Goal: Task Accomplishment & Management: Manage account settings

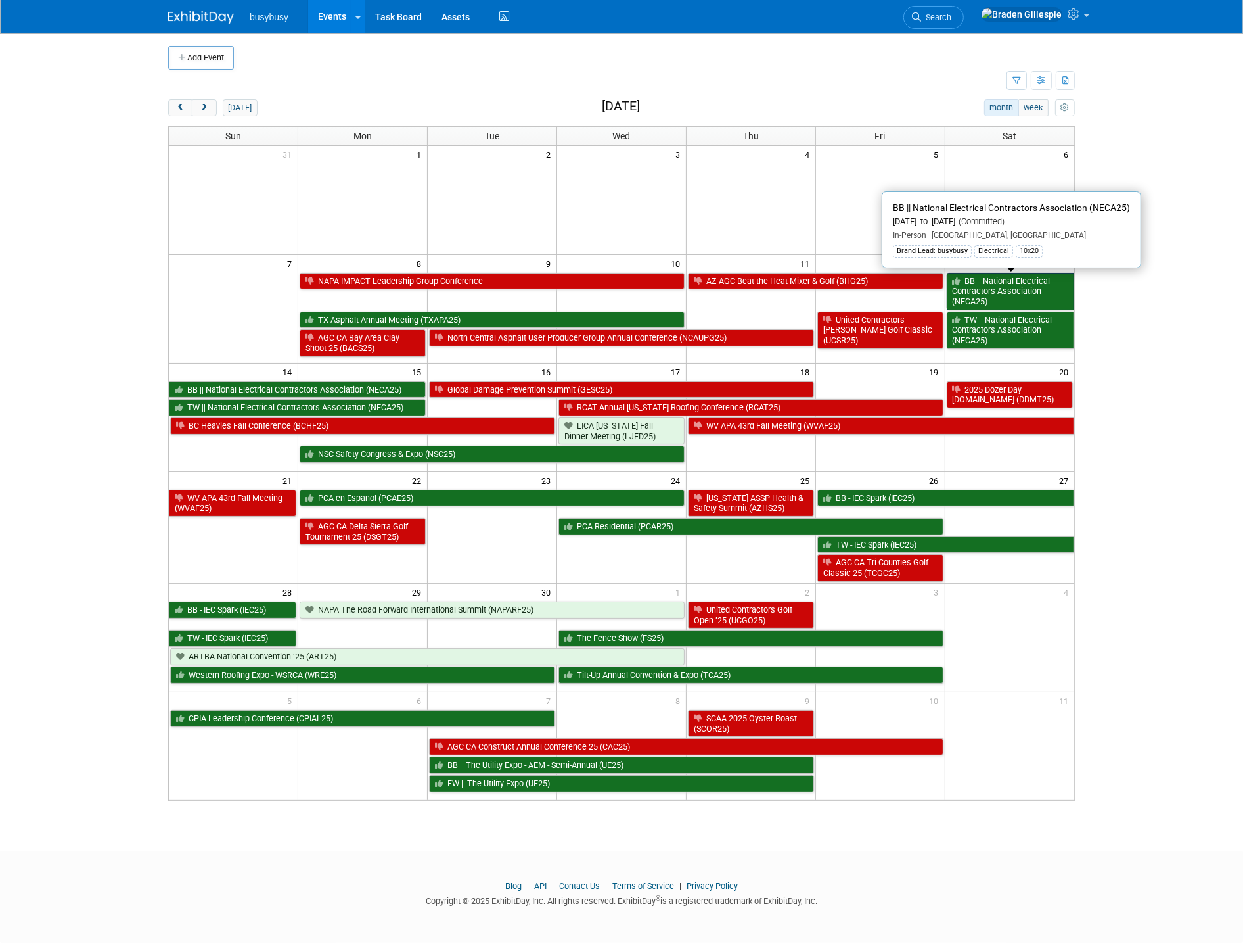
click at [1023, 292] on link "BB || National Electrical Contractors Association (NECA25)" at bounding box center [1011, 291] width 127 height 38
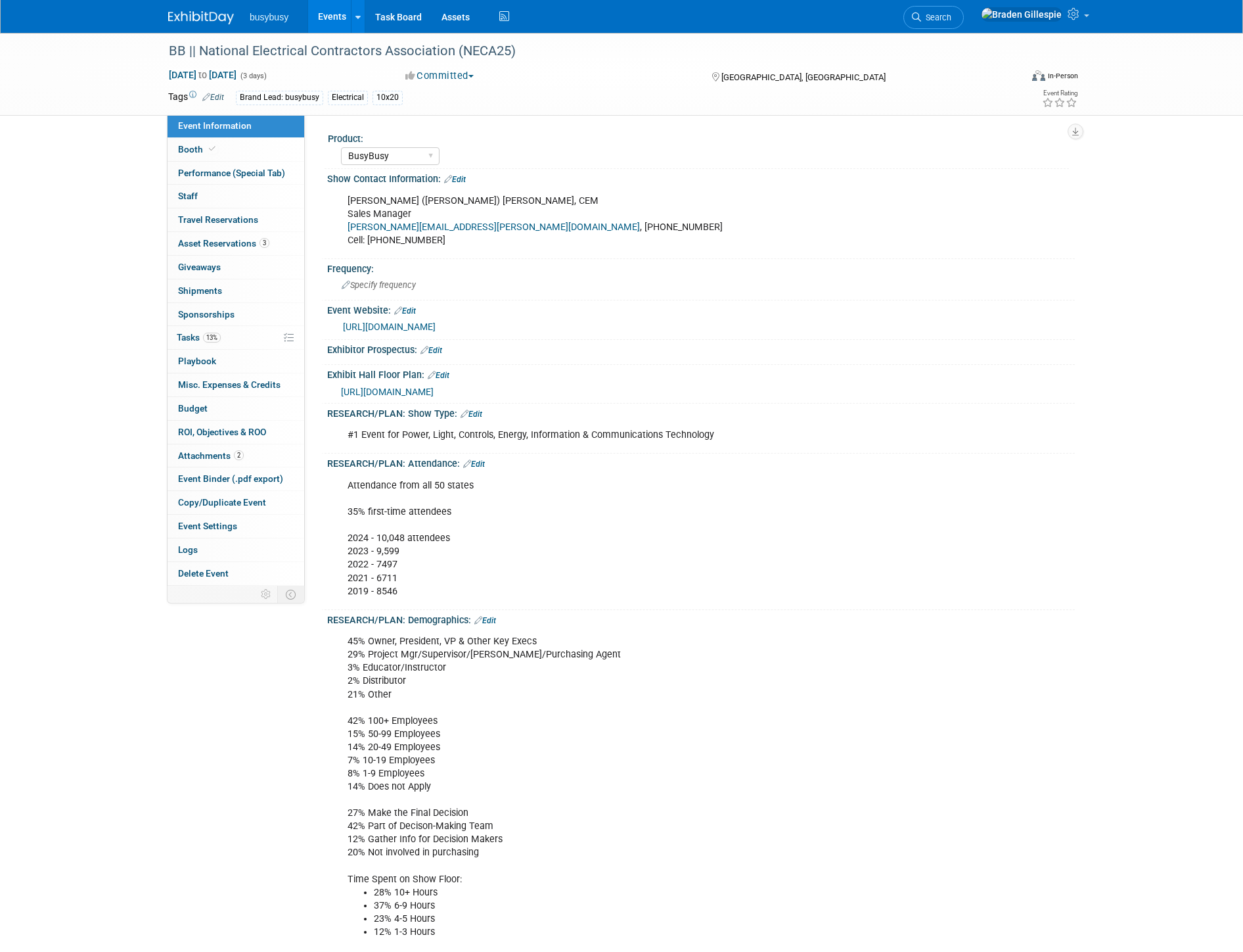
select select "BusyBusy"
click at [267, 158] on link "Booth" at bounding box center [236, 150] width 137 height 23
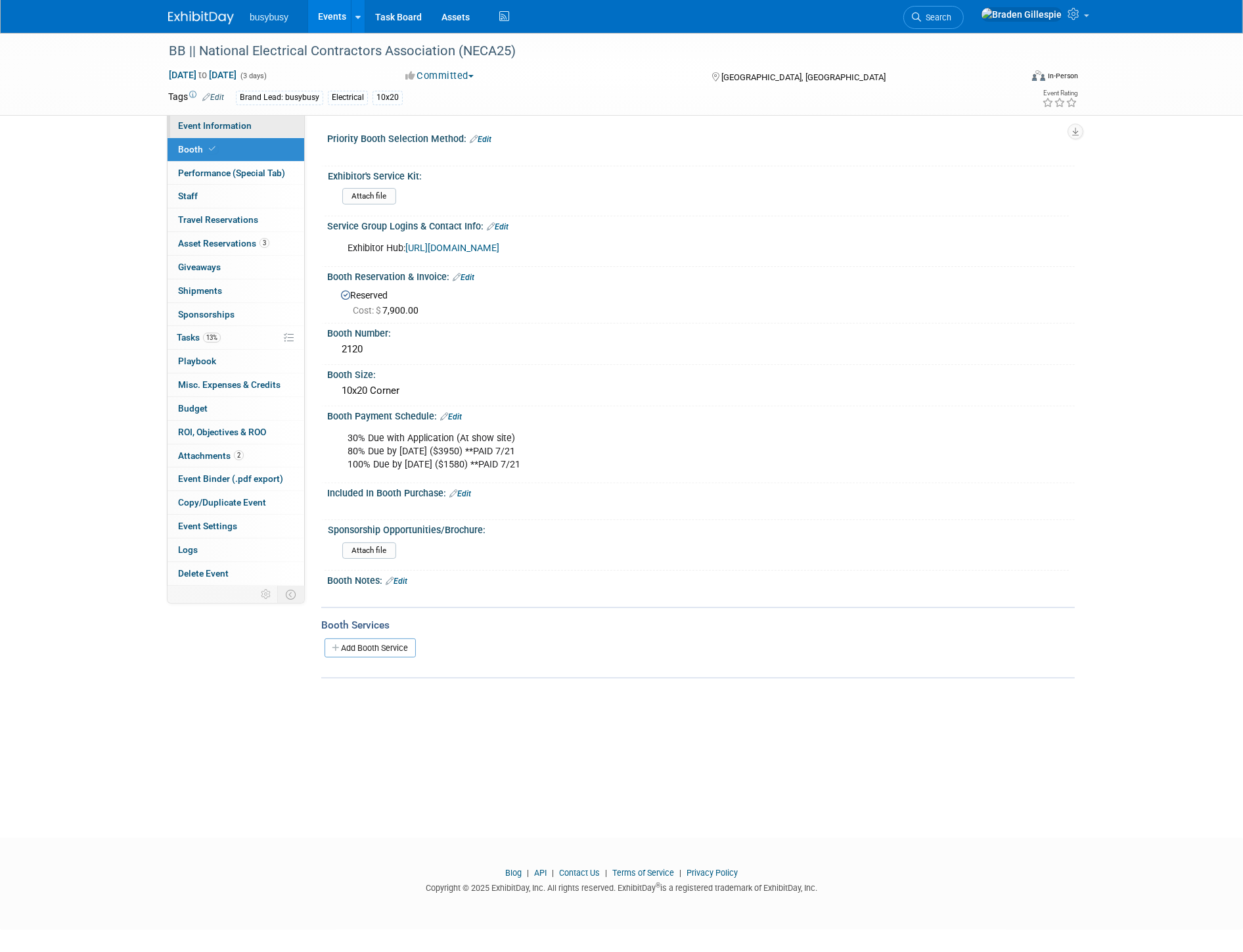
click at [232, 130] on span "Event Information" at bounding box center [215, 125] width 73 height 11
select select "BusyBusy"
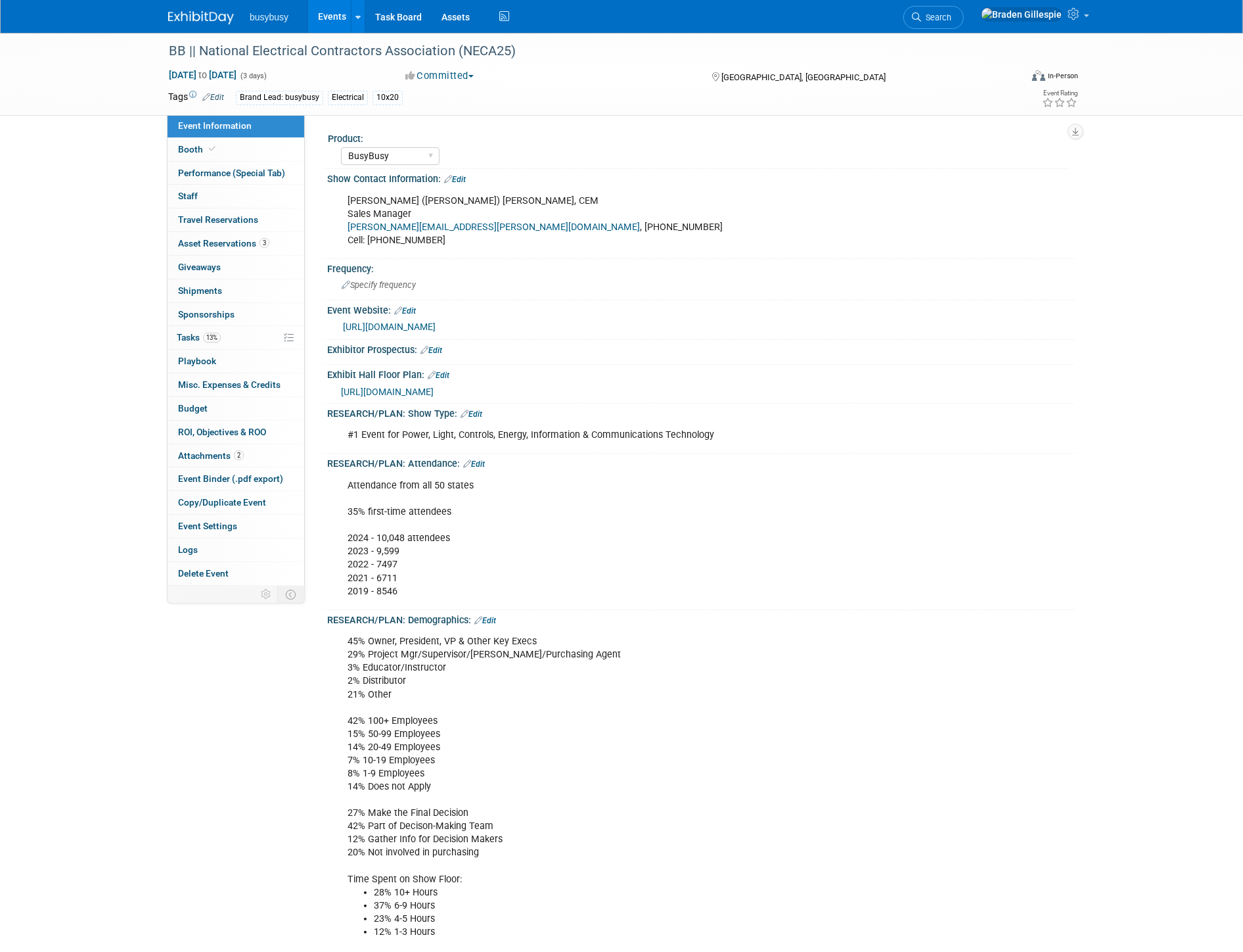
click at [434, 392] on span "https://www.necashow.org/neca2025/Public/eventmap.aspx?shmode=E&ID=7084&sortMen…" at bounding box center [387, 392] width 92 height 11
drag, startPoint x: 250, startPoint y: 149, endPoint x: 293, endPoint y: 179, distance: 52.4
click at [250, 149] on link "Booth" at bounding box center [236, 150] width 137 height 23
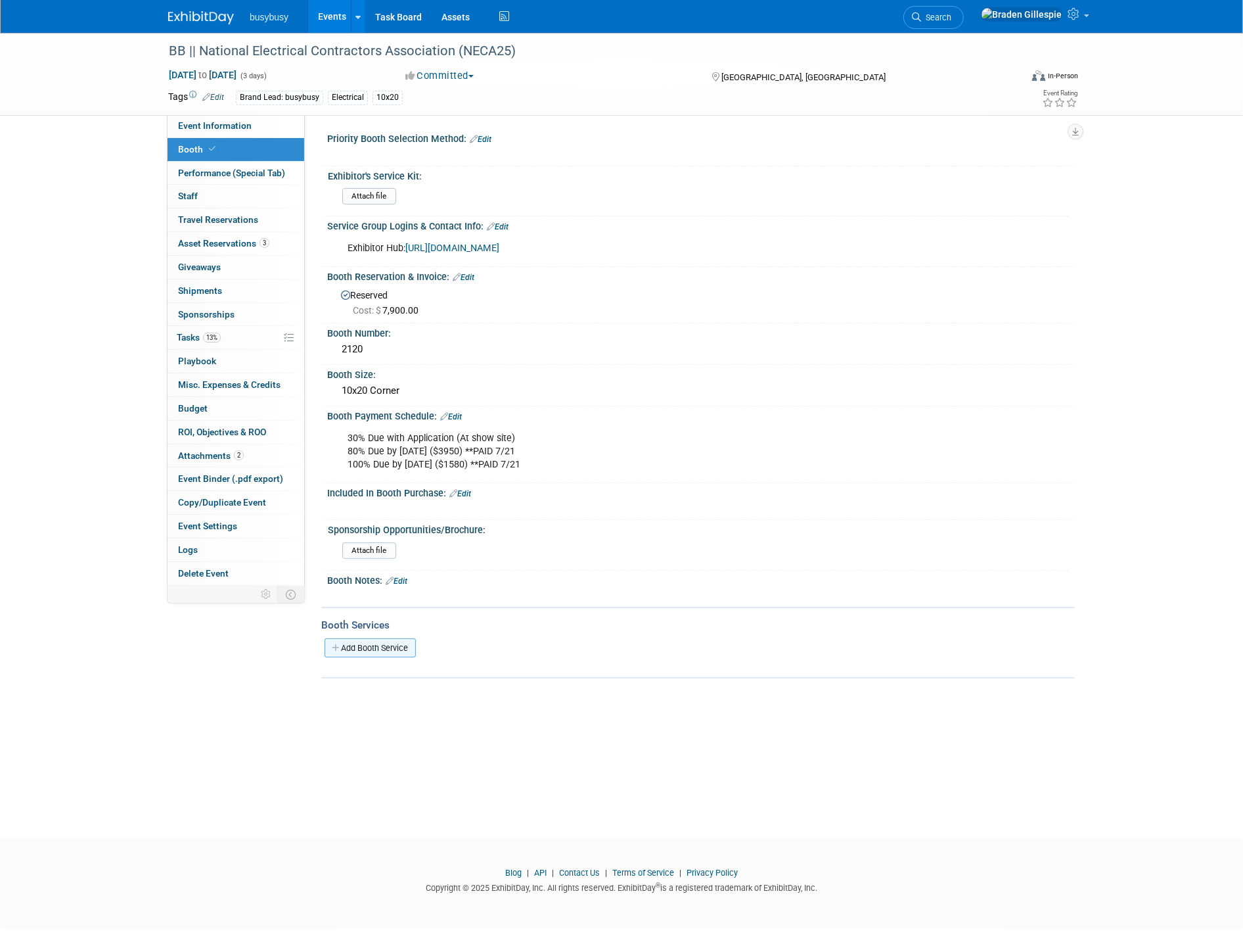
click at [365, 638] on link "Add Booth Service" at bounding box center [370, 647] width 91 height 19
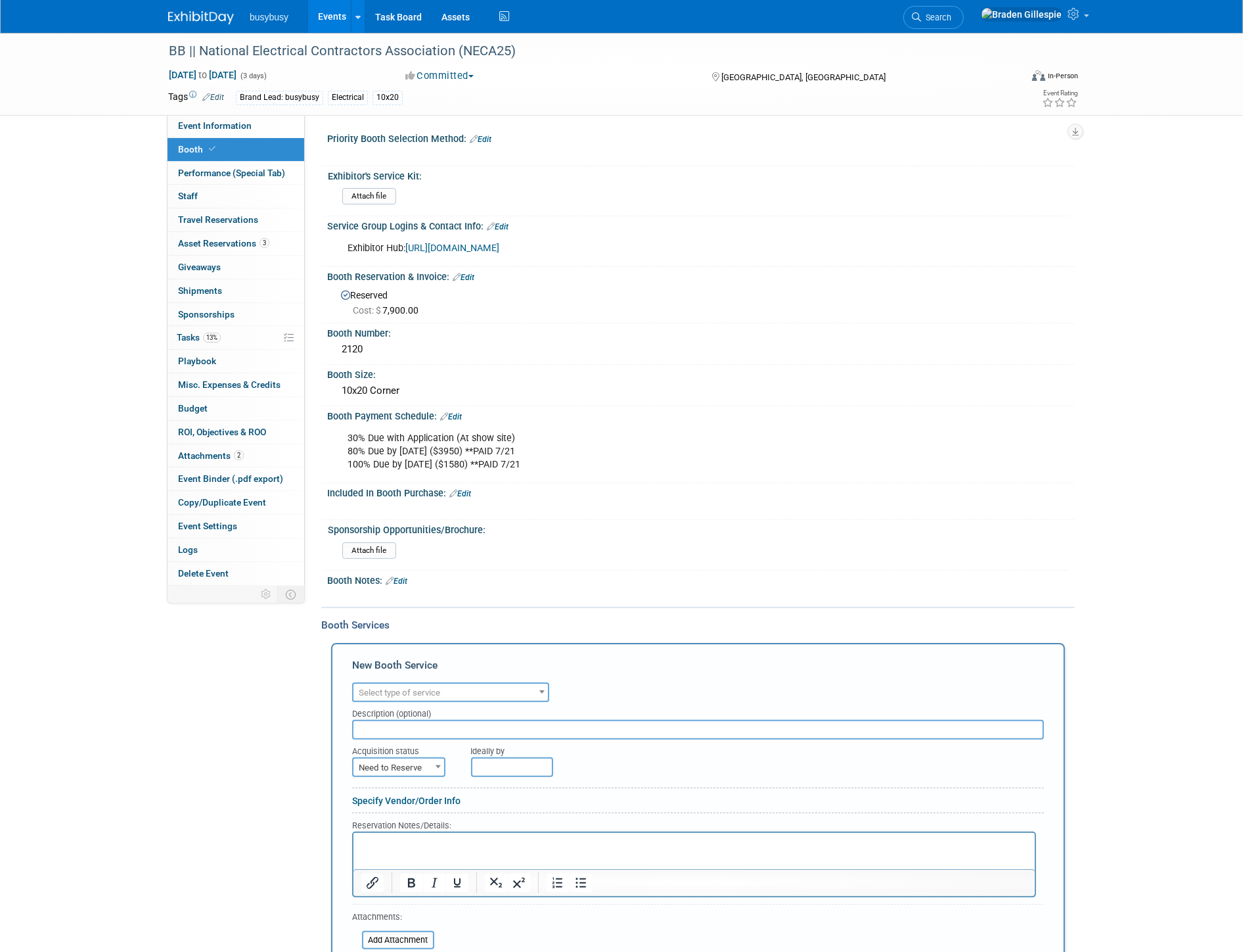
click at [408, 688] on span "Select type of service" at bounding box center [399, 692] width 82 height 10
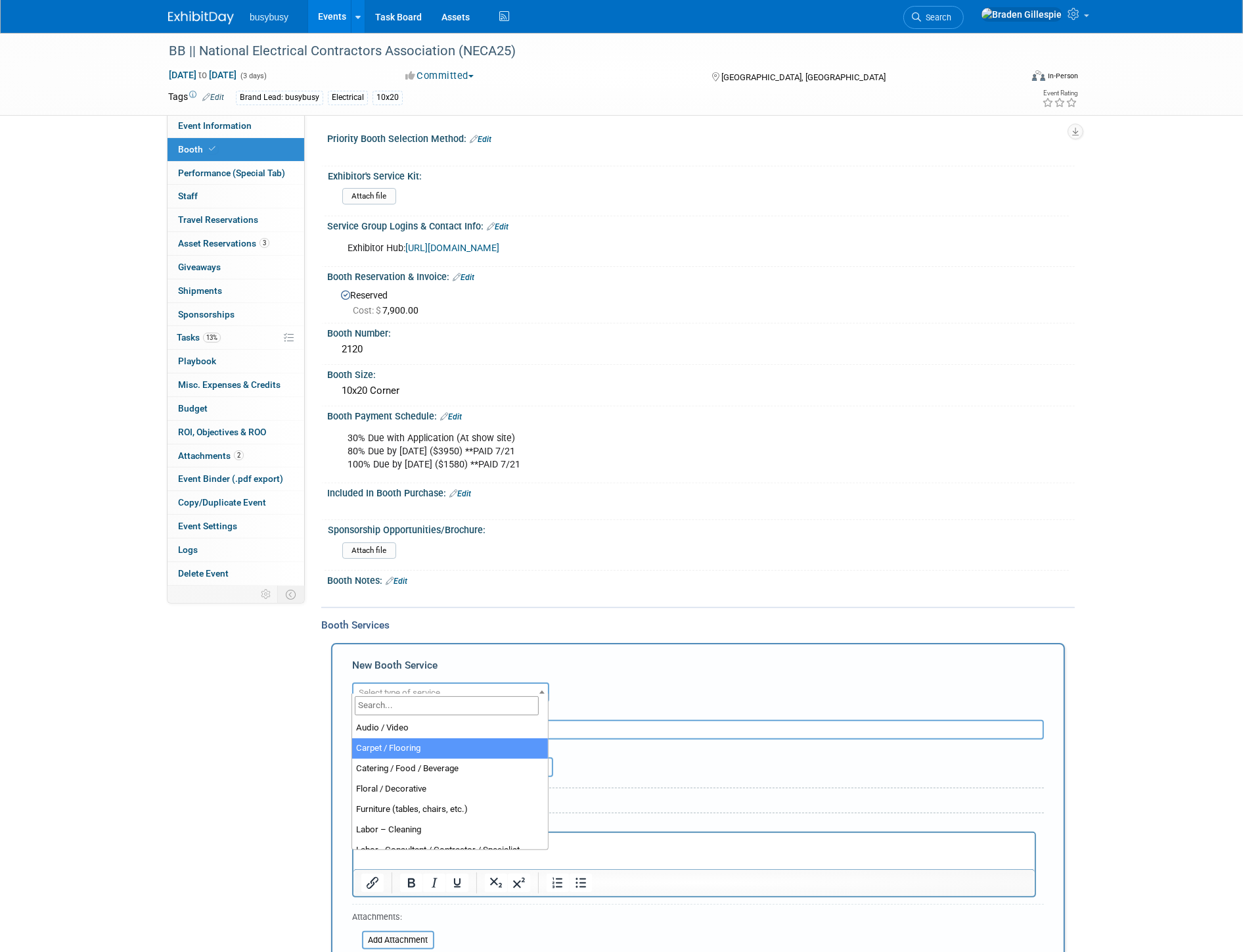
select select "4"
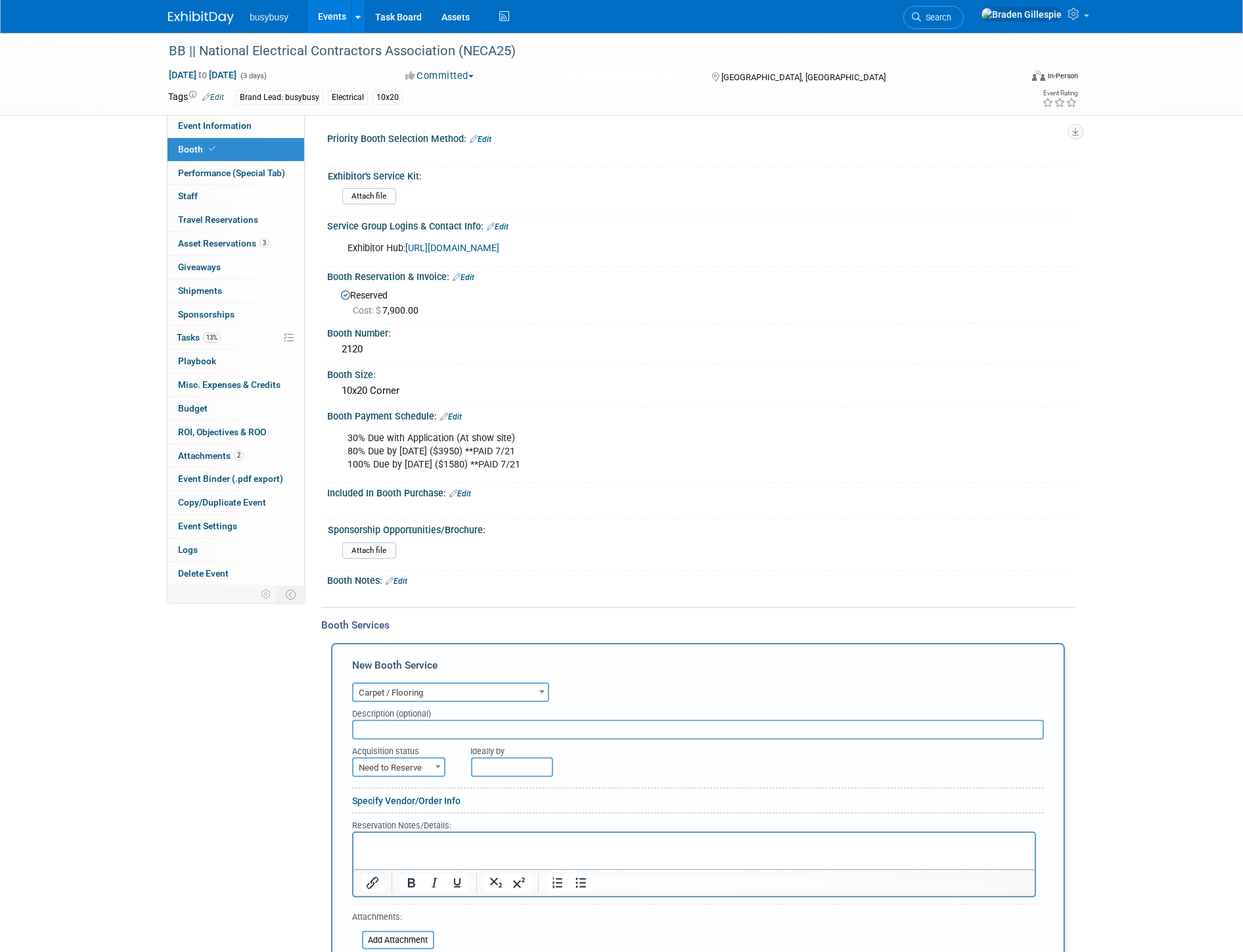
click at [398, 758] on span "Need to Reserve" at bounding box center [399, 767] width 91 height 19
select select "2"
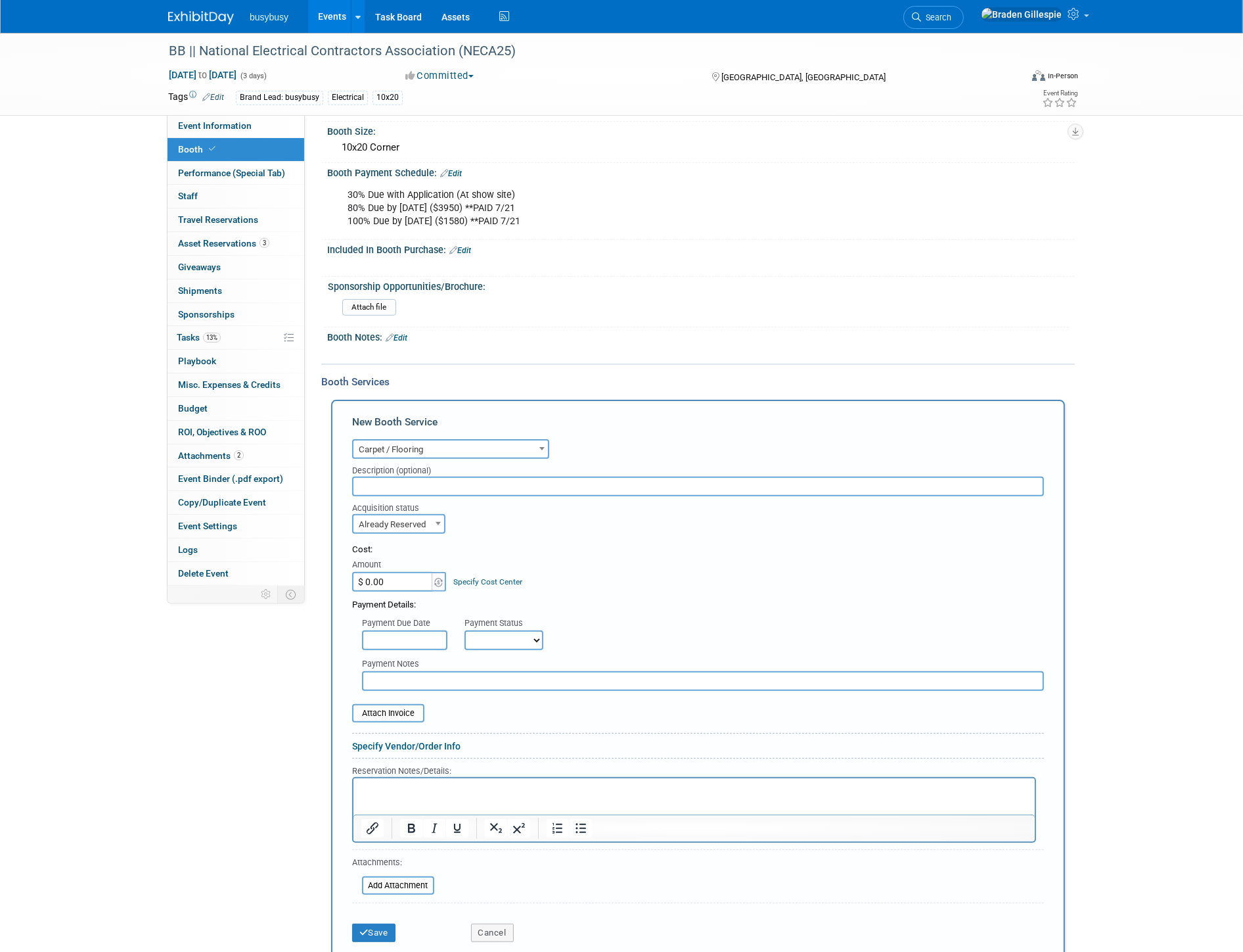
scroll to position [365, 0]
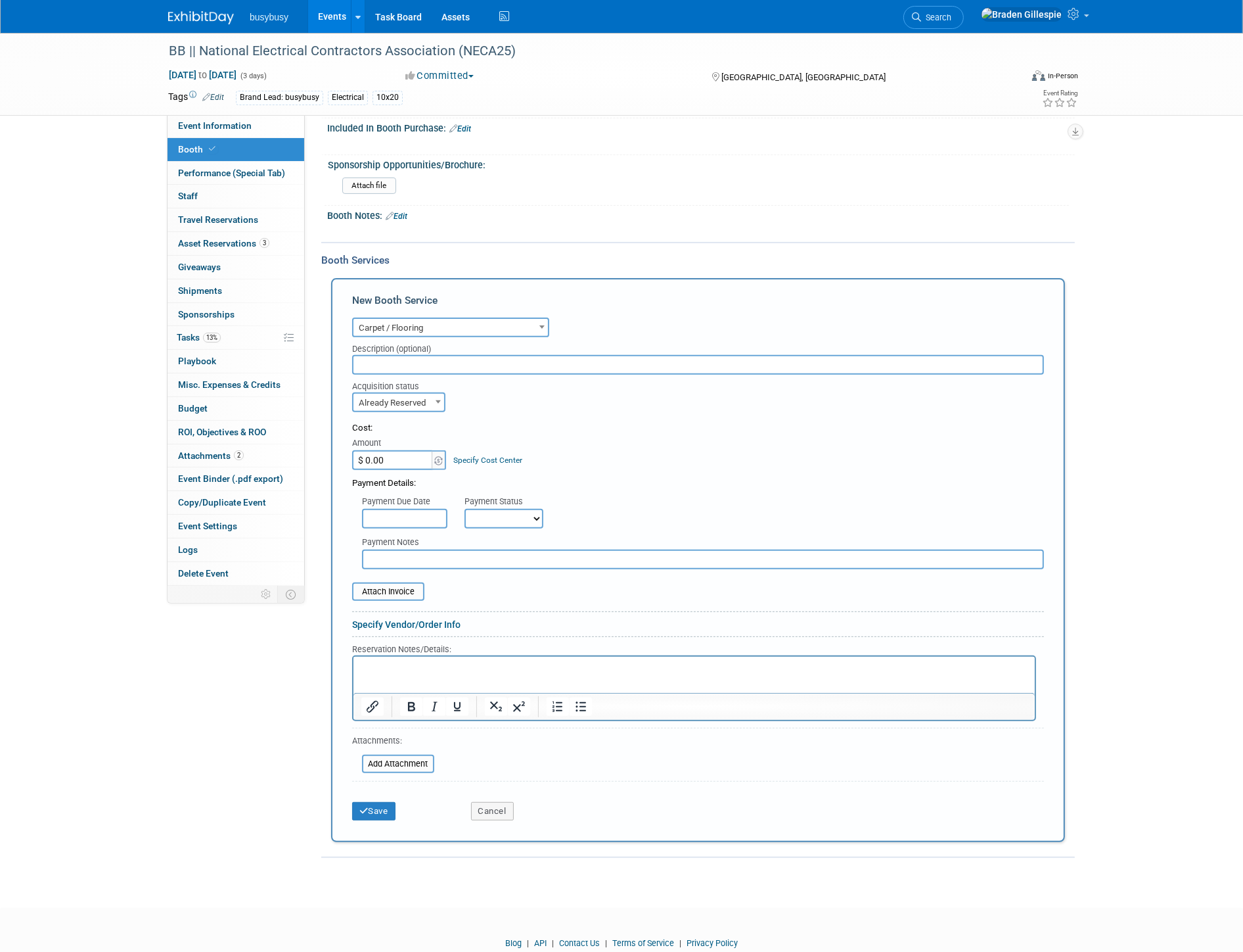
click at [406, 674] on html at bounding box center [694, 666] width 681 height 18
click at [516, 676] on p "Order#:" at bounding box center [695, 680] width 667 height 13
click at [516, 679] on p "Order#: o70564792" at bounding box center [695, 680] width 667 height 13
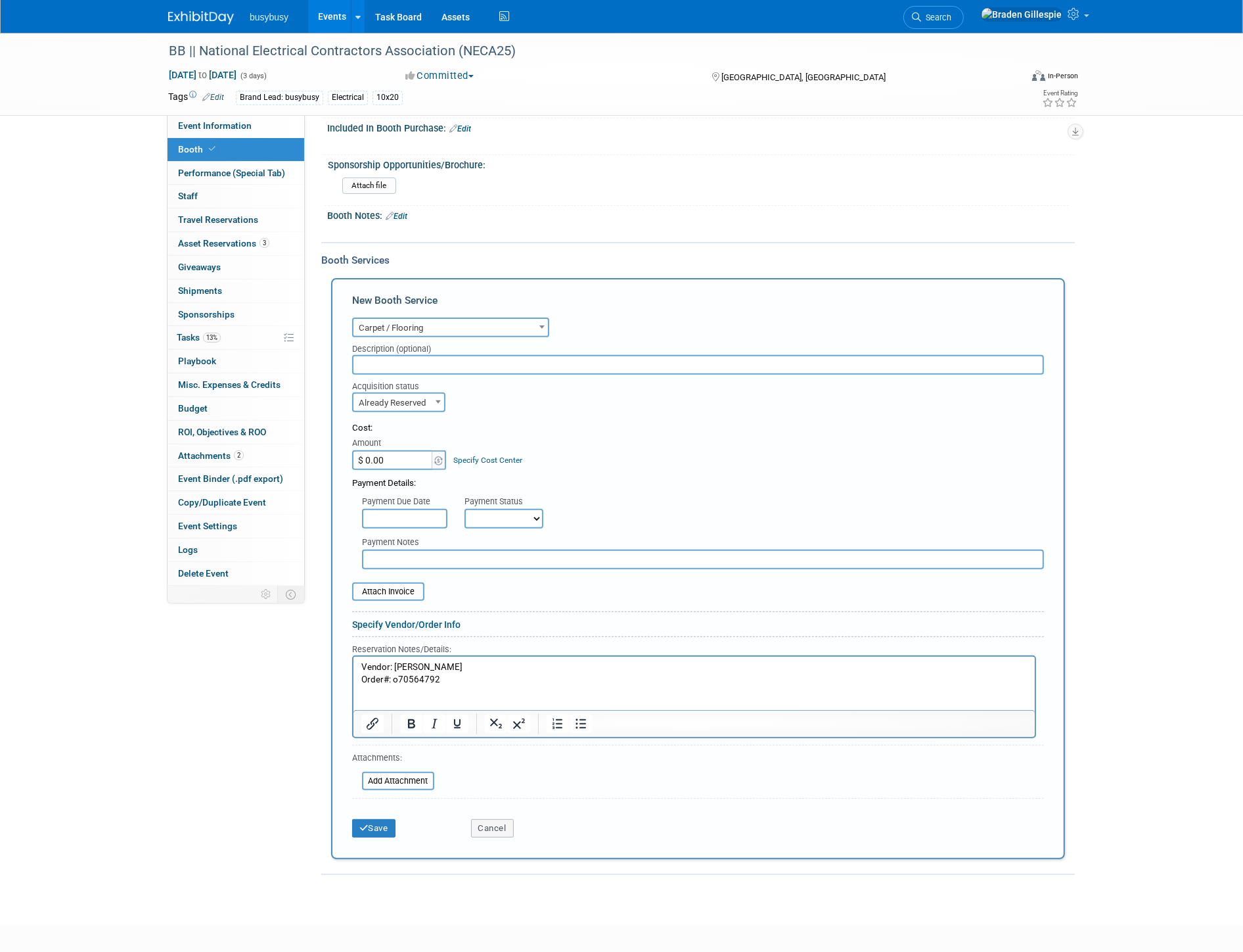
click at [406, 450] on input "$ 0.00" at bounding box center [393, 460] width 82 height 20
click at [401, 450] on input "$ 0.00" at bounding box center [393, 460] width 82 height 20
drag, startPoint x: 401, startPoint y: 445, endPoint x: 370, endPoint y: 452, distance: 31.8
click at [370, 452] on input "$ 0.00" at bounding box center [393, 460] width 82 height 20
type input "$ 1,055.60"
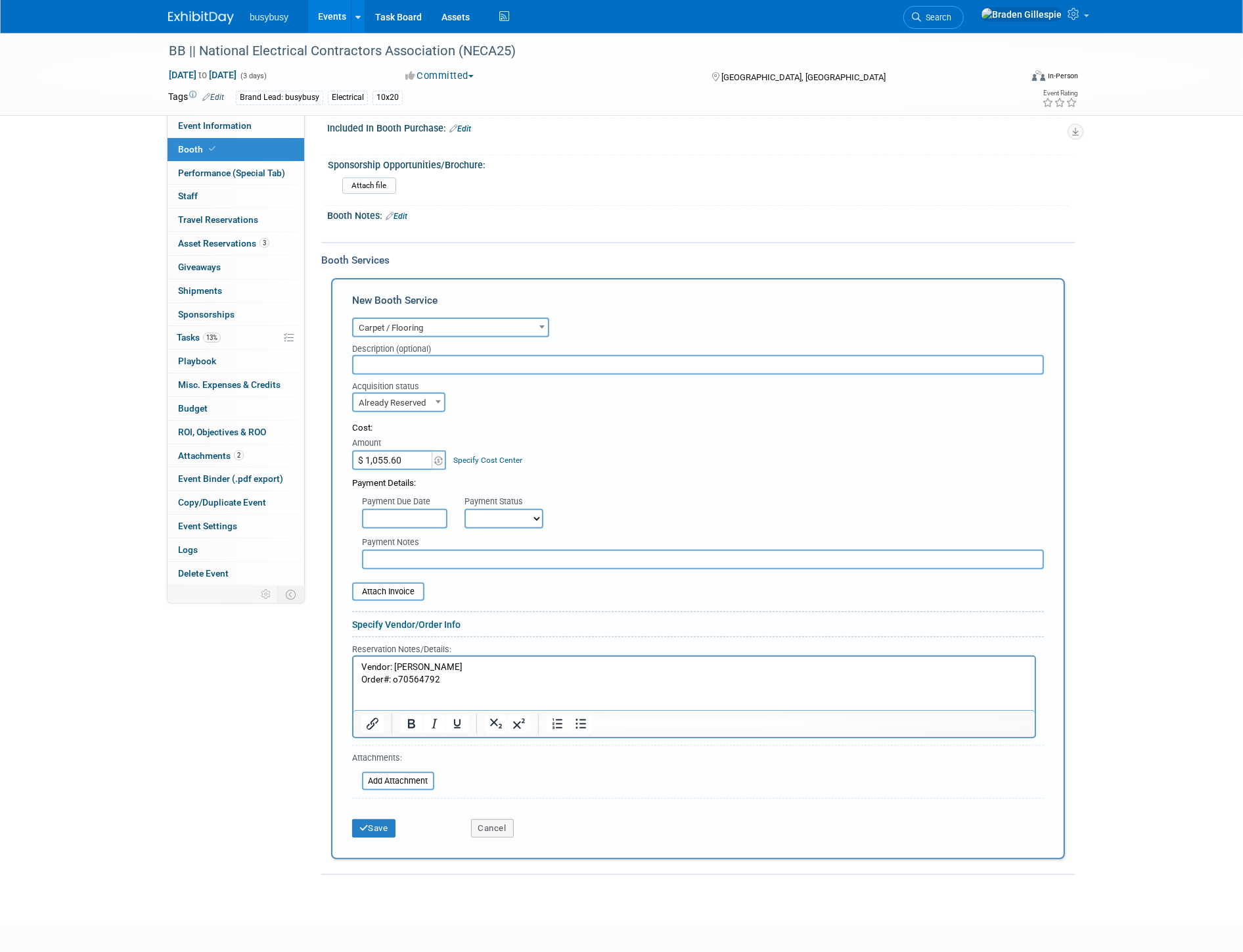
click at [373, 701] on p "Rich Text Area. Press ALT-0 for help." at bounding box center [695, 705] width 667 height 13
click at [383, 584] on input "file" at bounding box center [345, 592] width 157 height 16
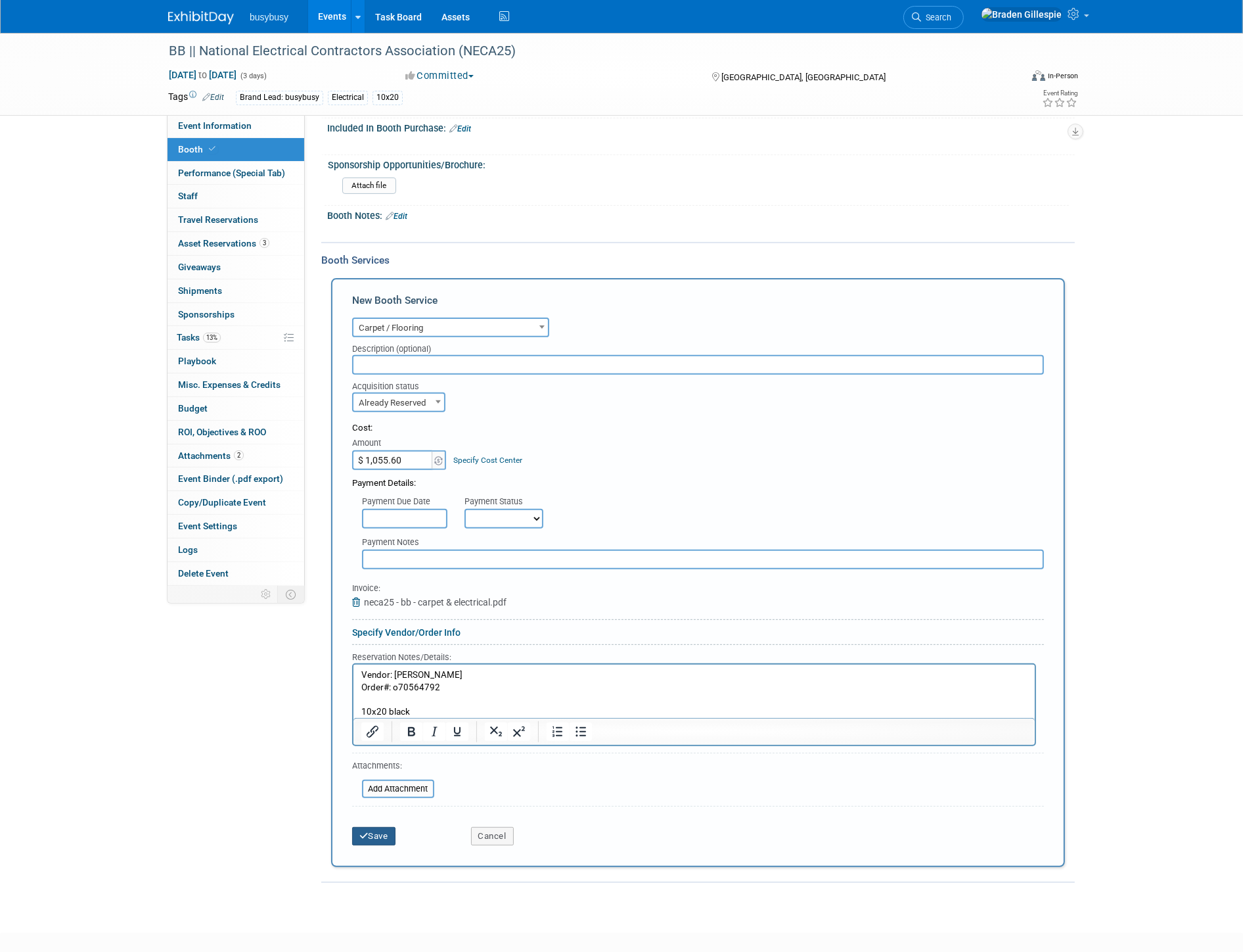
click at [372, 827] on button "Save" at bounding box center [374, 835] width 43 height 19
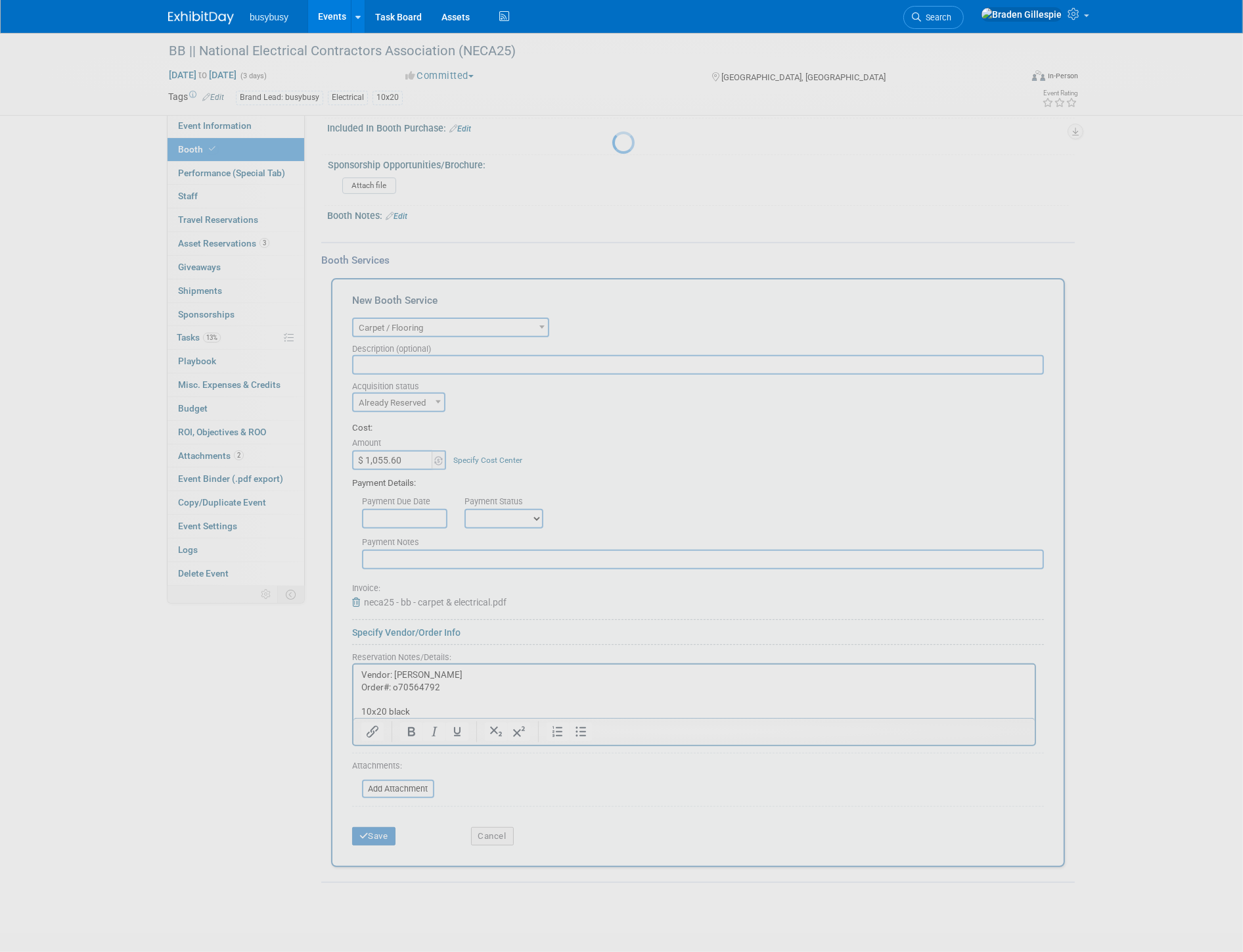
scroll to position [0, 0]
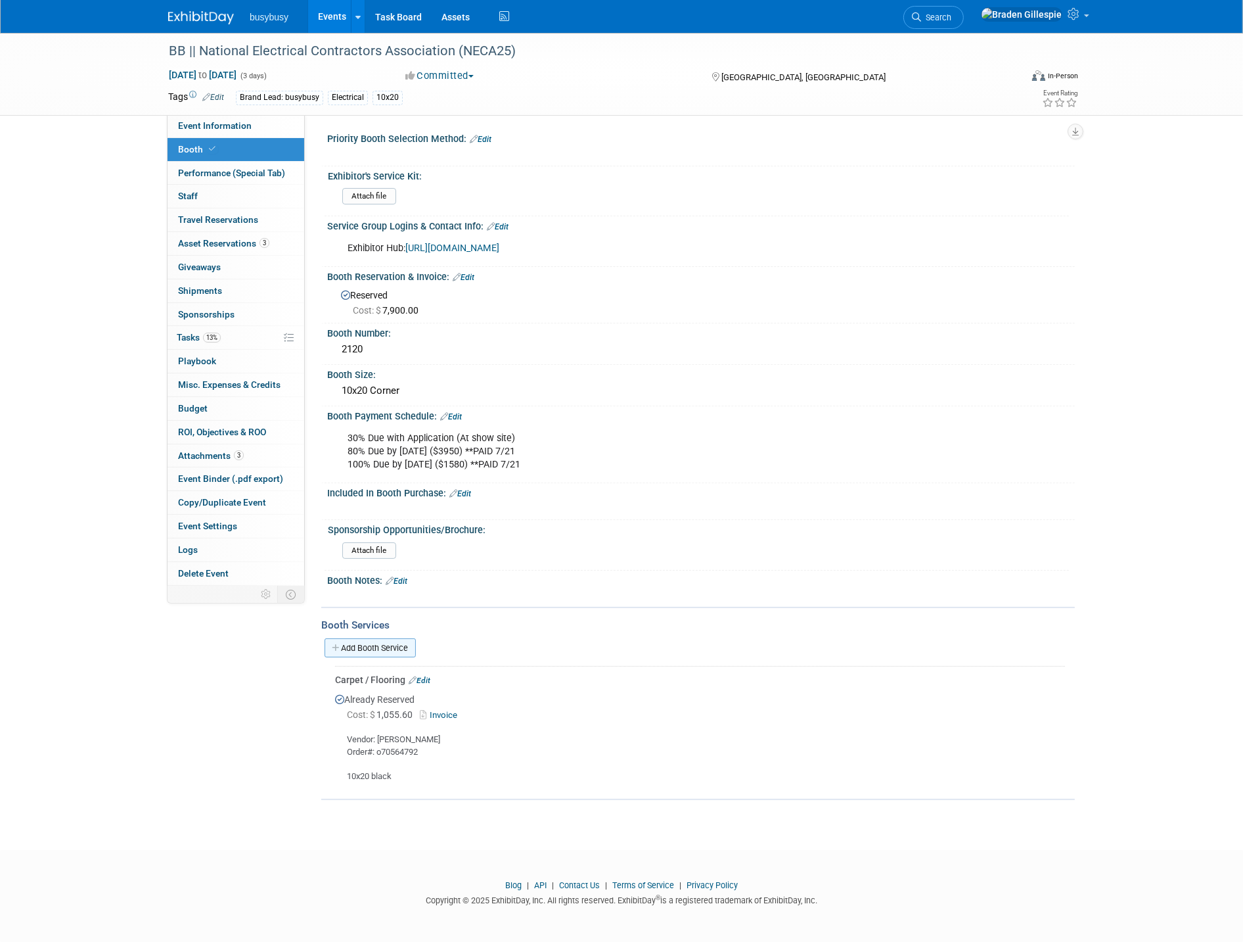
click at [401, 645] on link "Add Booth Service" at bounding box center [370, 647] width 91 height 19
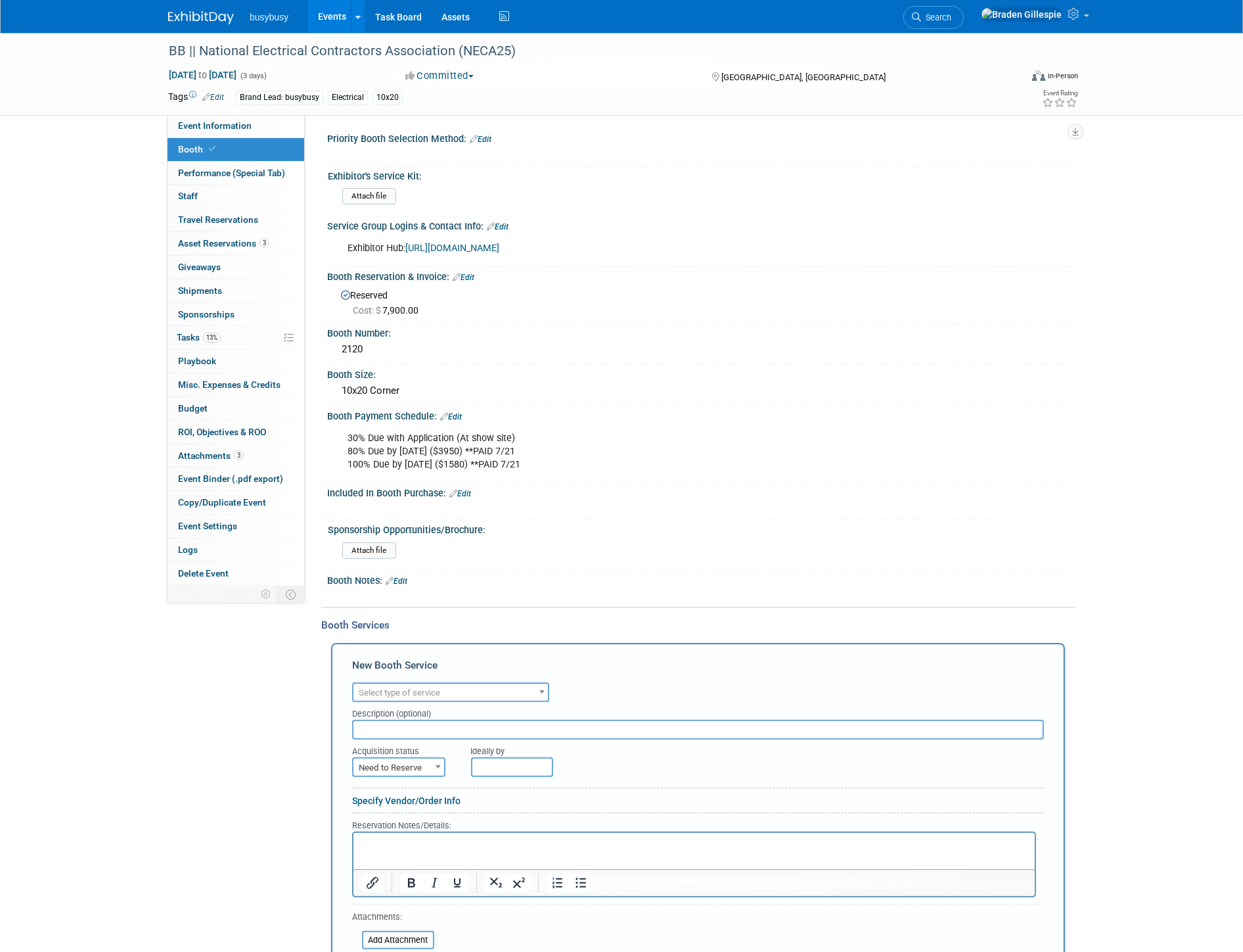
click at [402, 688] on span "Select type of service" at bounding box center [399, 692] width 82 height 10
type input "electrical"
select select "8"
click at [416, 758] on span "Need to Reserve" at bounding box center [399, 767] width 91 height 19
select select "2"
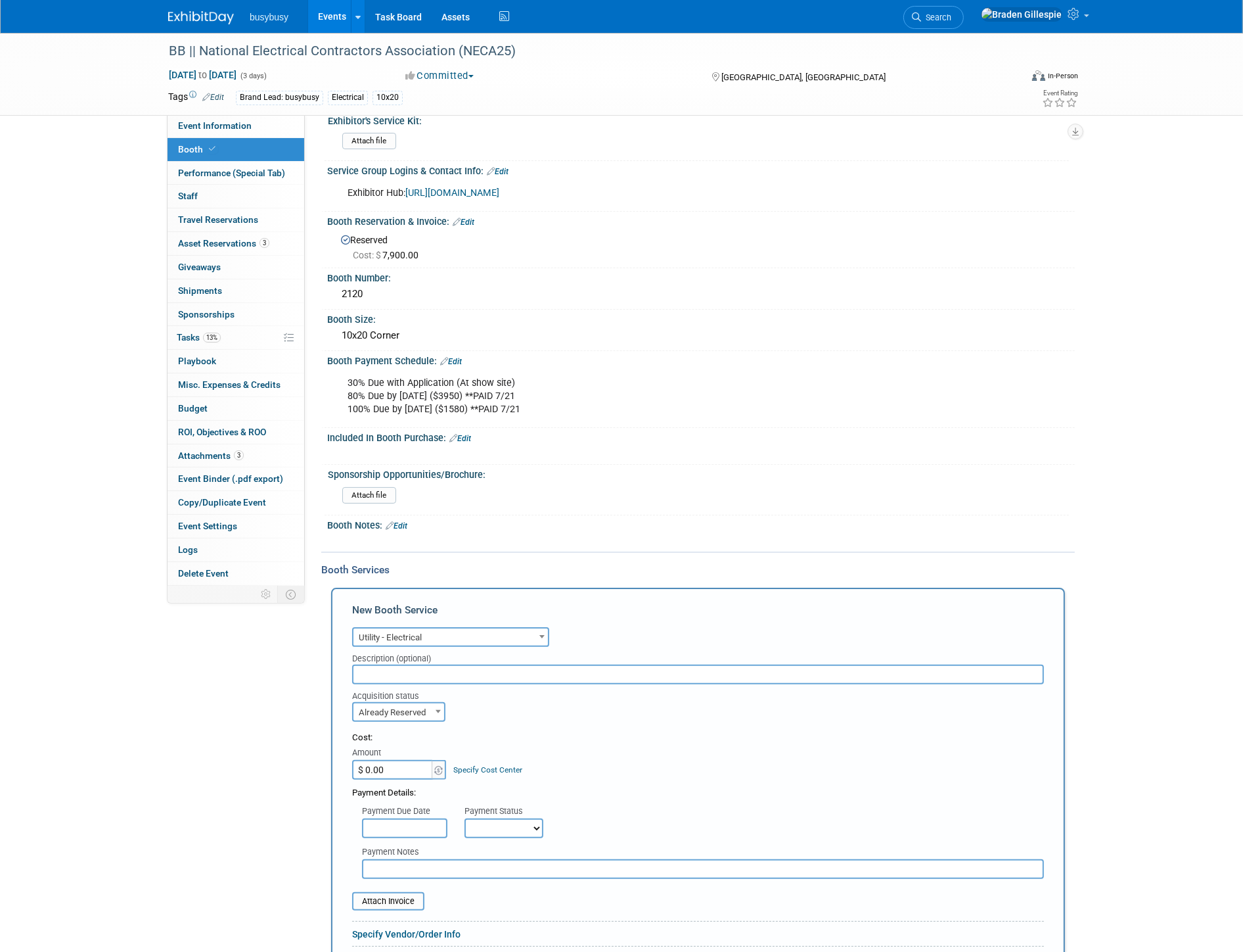
scroll to position [146, 0]
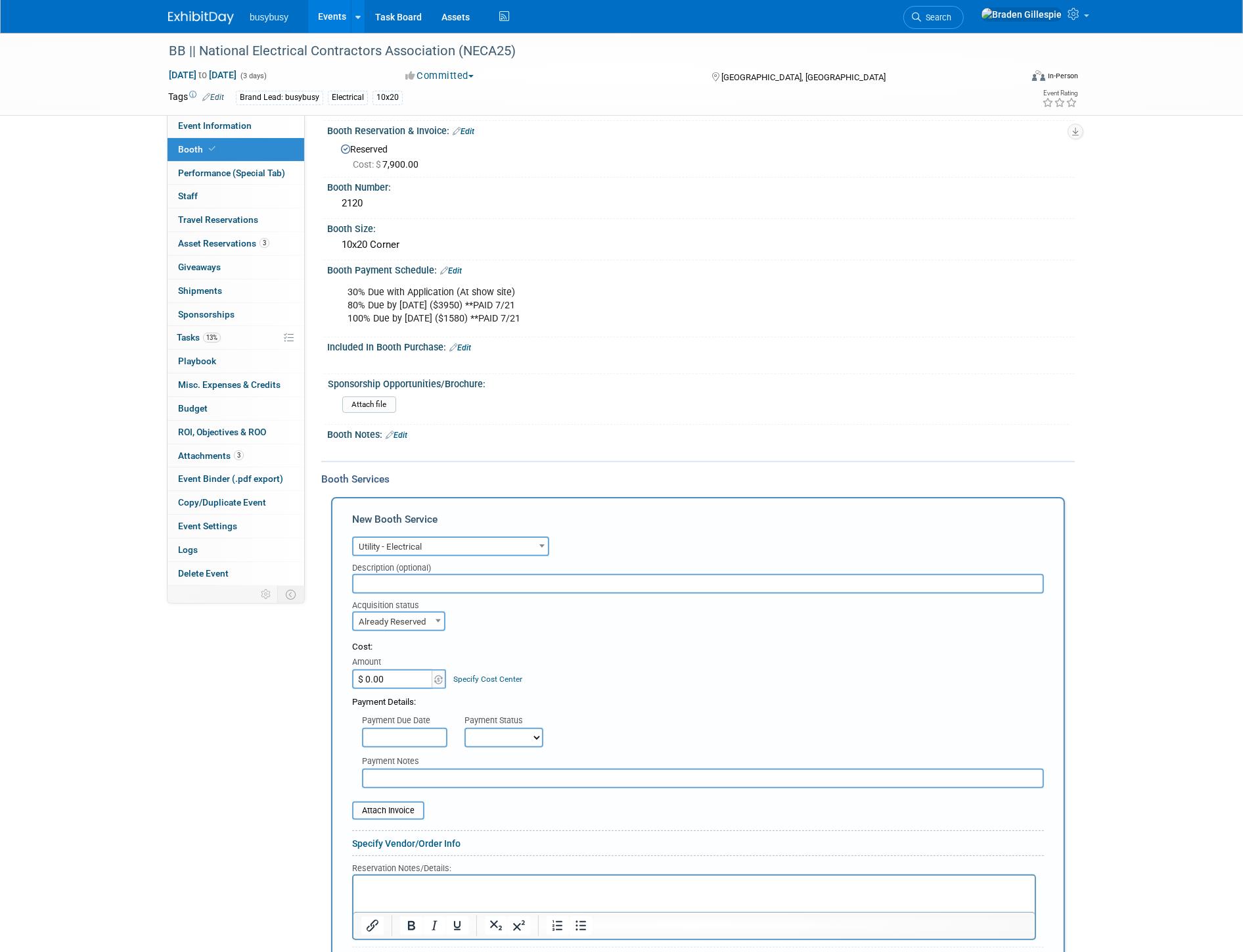
click at [427, 880] on p "Rich Text Area. Press ALT-0 for help." at bounding box center [695, 887] width 667 height 13
click at [452, 899] on p "Order#: o70564792" at bounding box center [695, 899] width 667 height 13
click at [393, 669] on input "$ 0.00" at bounding box center [393, 679] width 82 height 20
type input "$ 277.90"
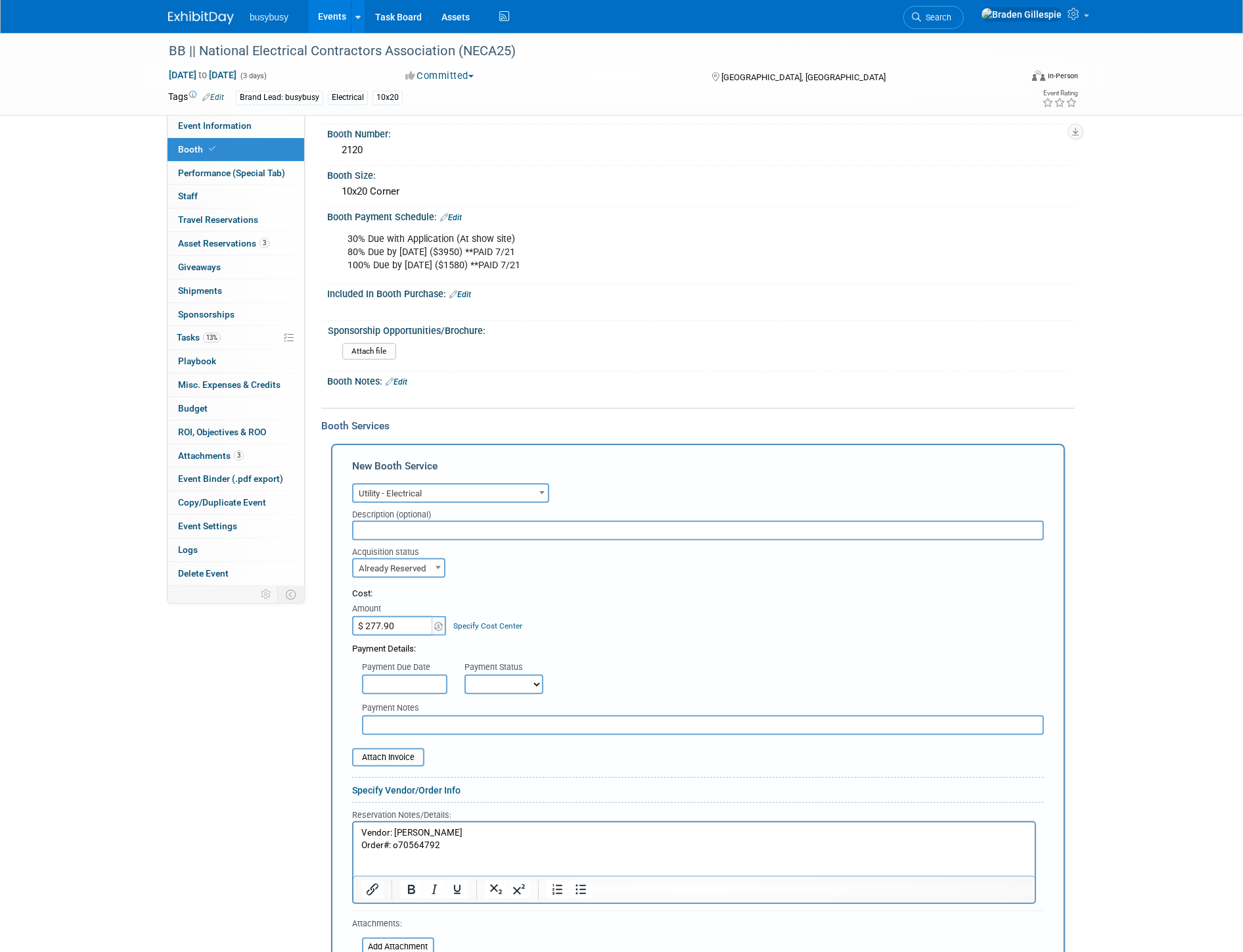
scroll to position [219, 0]
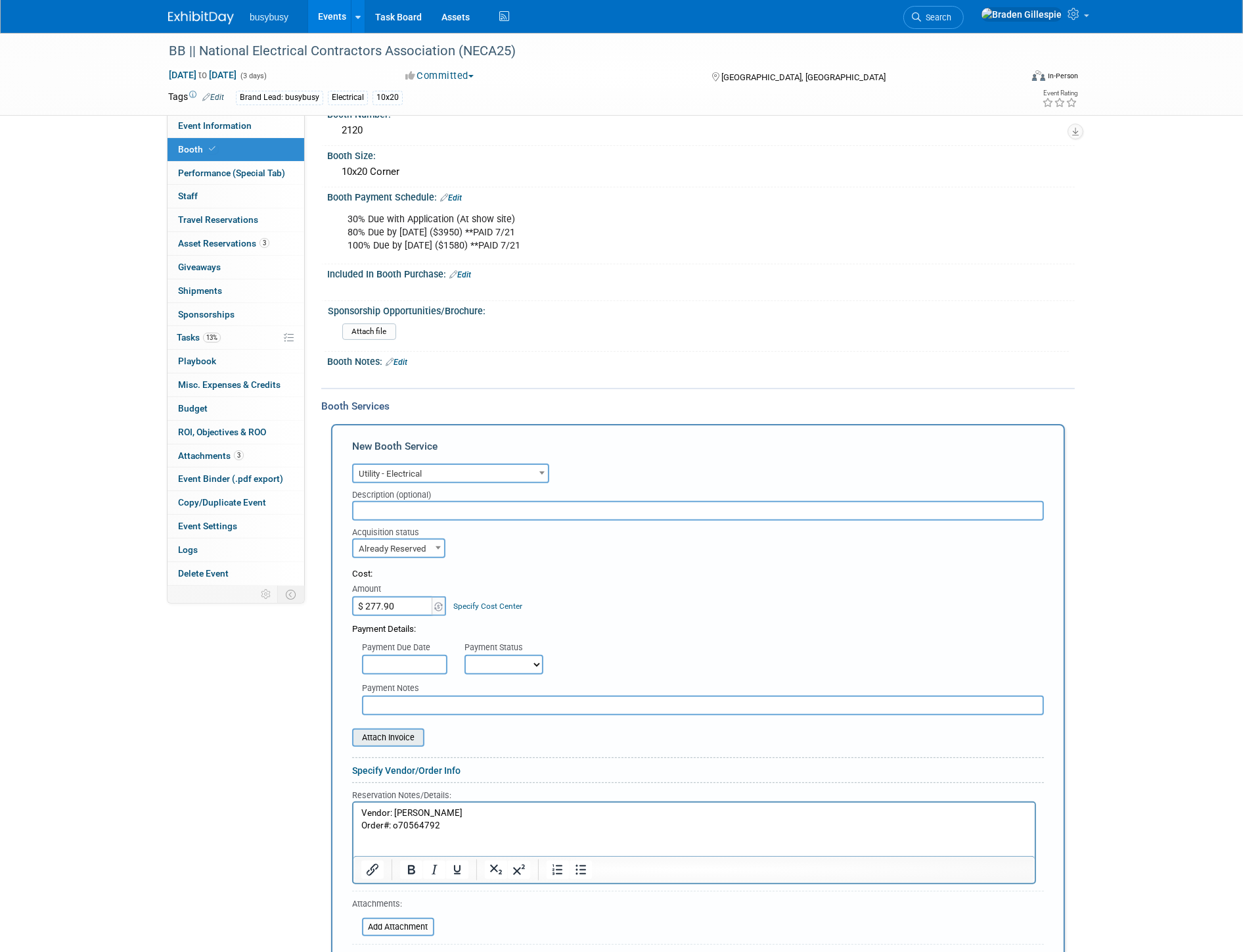
click at [402, 730] on input "file" at bounding box center [345, 738] width 157 height 16
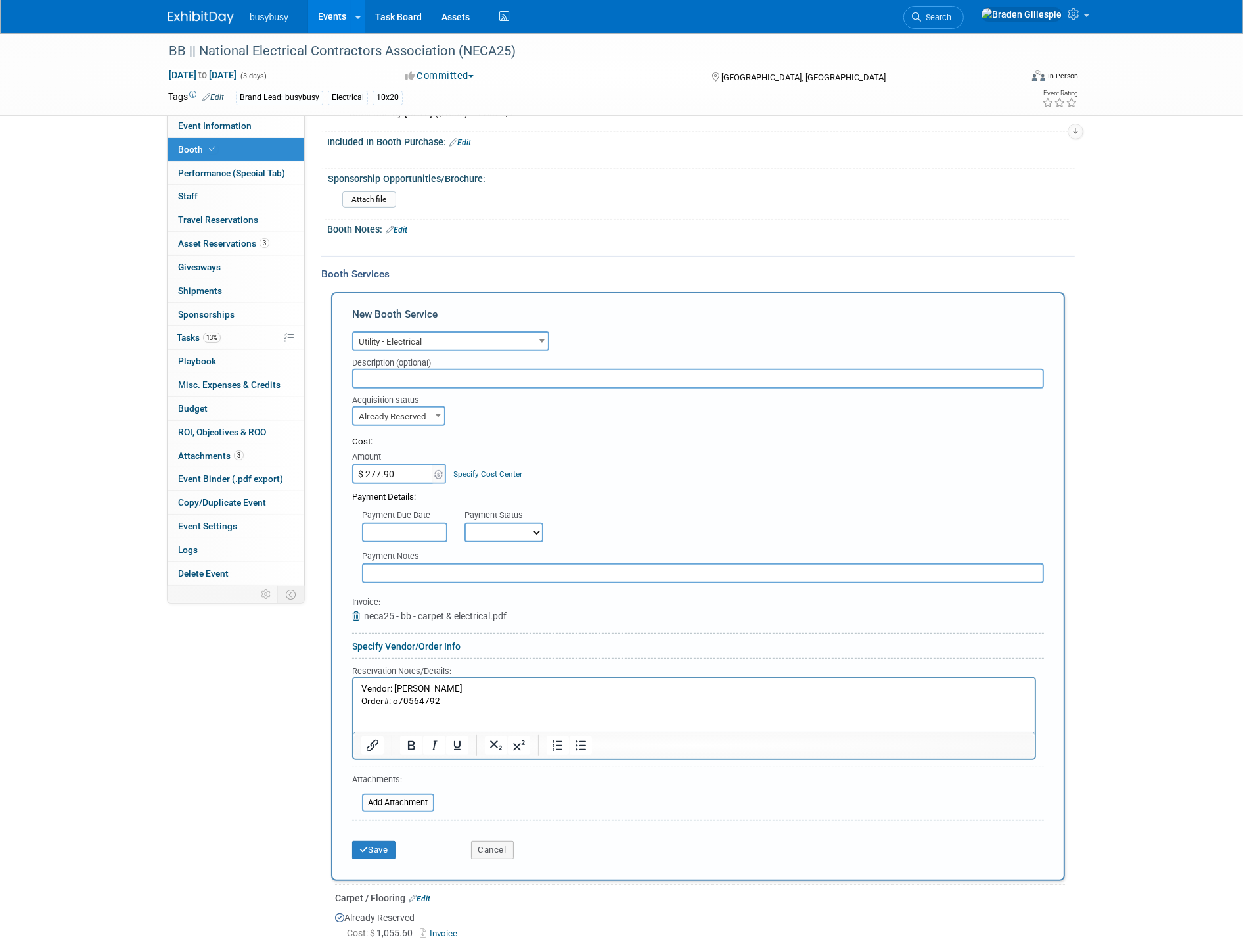
scroll to position [365, 0]
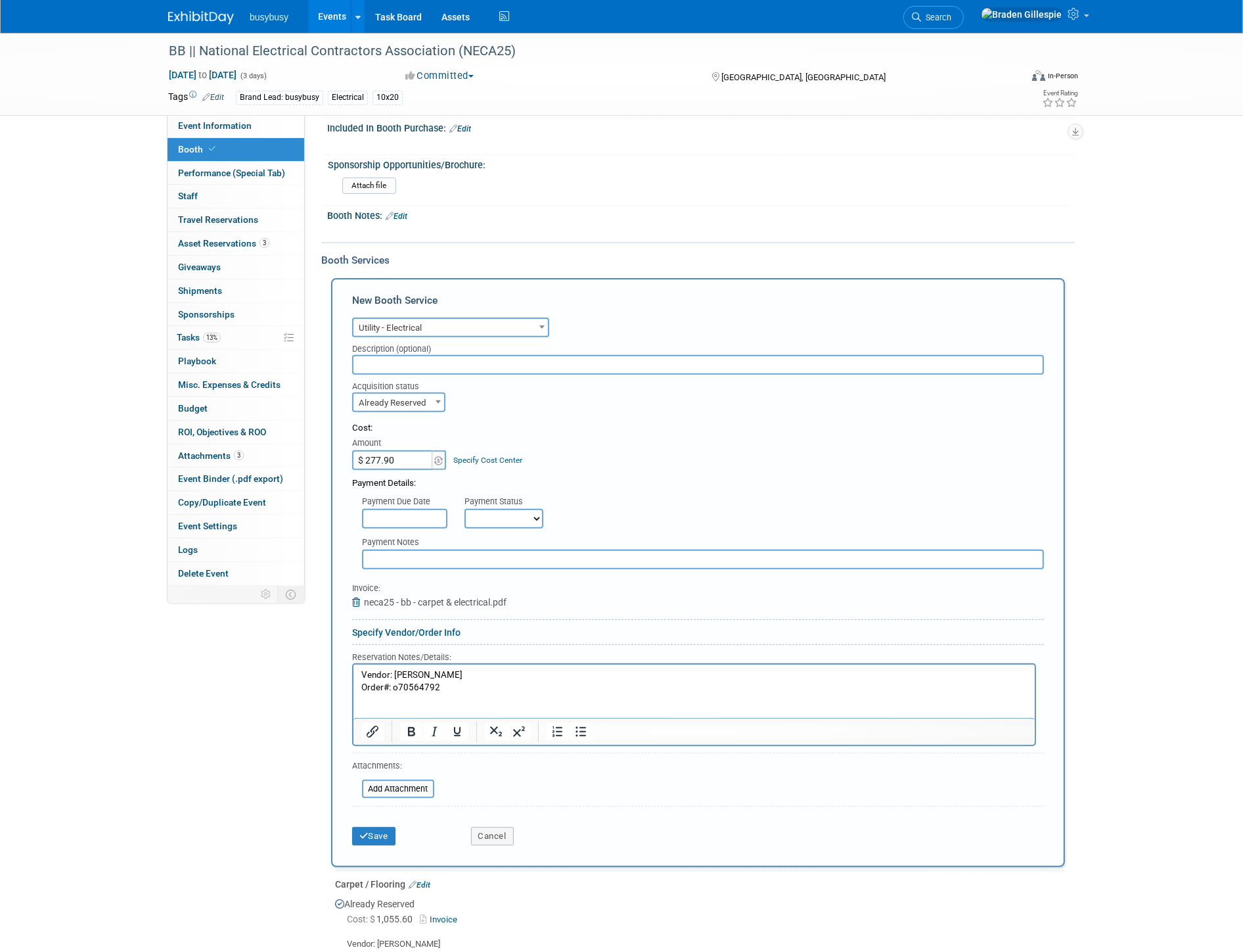
click at [474, 675] on p "Vendor: Freeman" at bounding box center [695, 675] width 667 height 13
click at [474, 679] on p "Vendor: Freeman" at bounding box center [695, 675] width 667 height 13
click at [467, 684] on p "Order#: o70564792" at bounding box center [695, 688] width 667 height 13
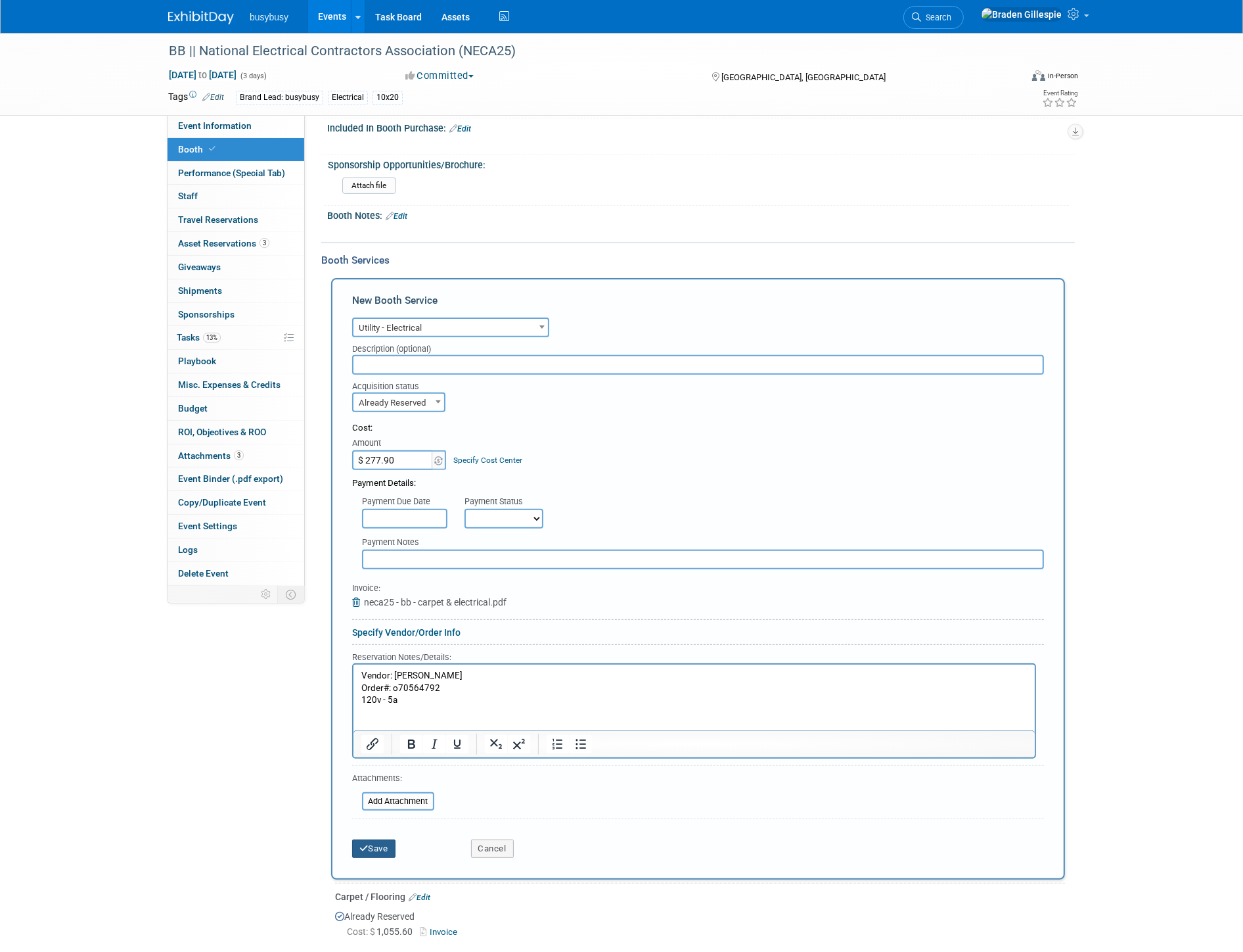
click at [389, 840] on button "Save" at bounding box center [374, 848] width 43 height 19
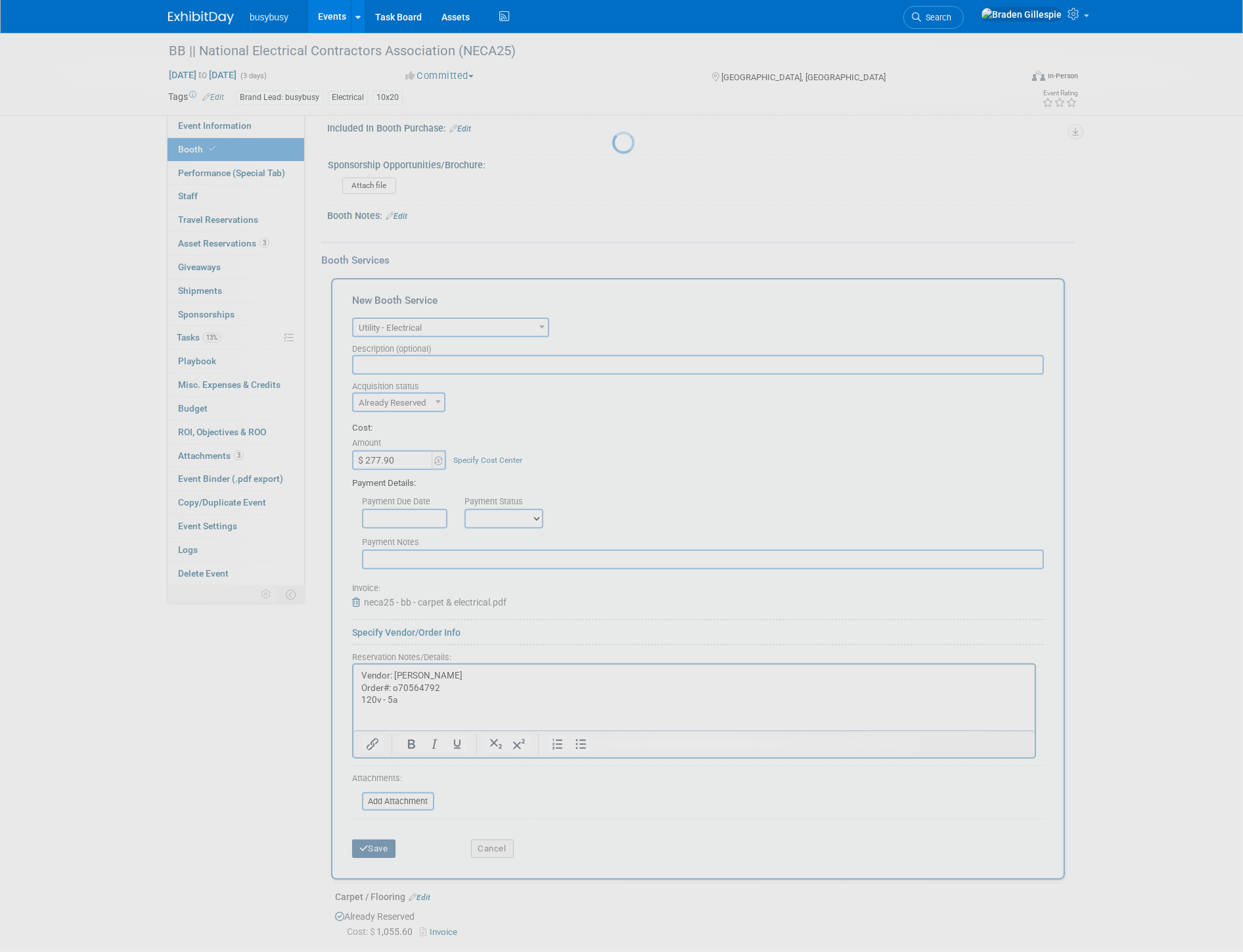
scroll to position [89, 0]
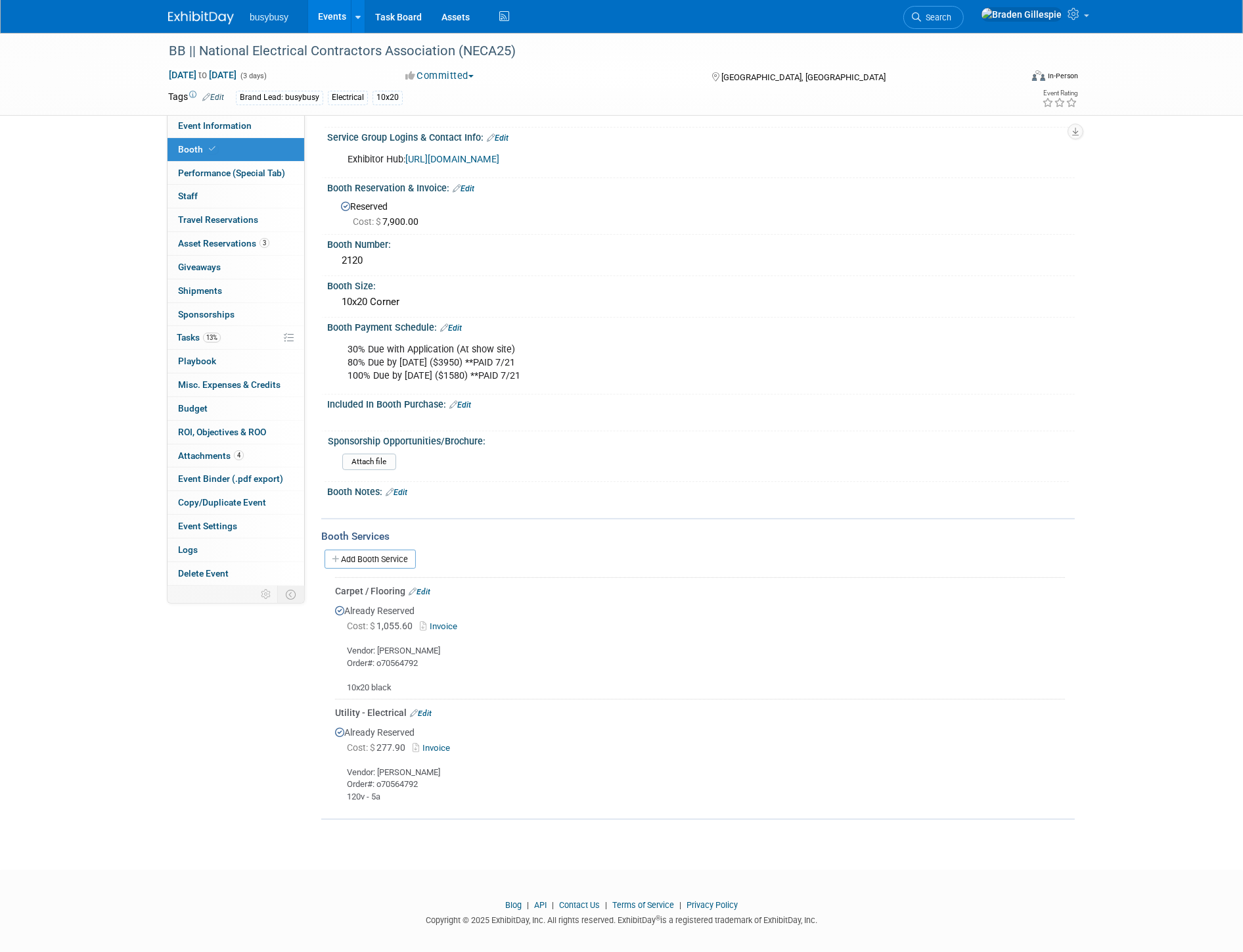
click at [426, 587] on link "Edit" at bounding box center [419, 592] width 22 height 9
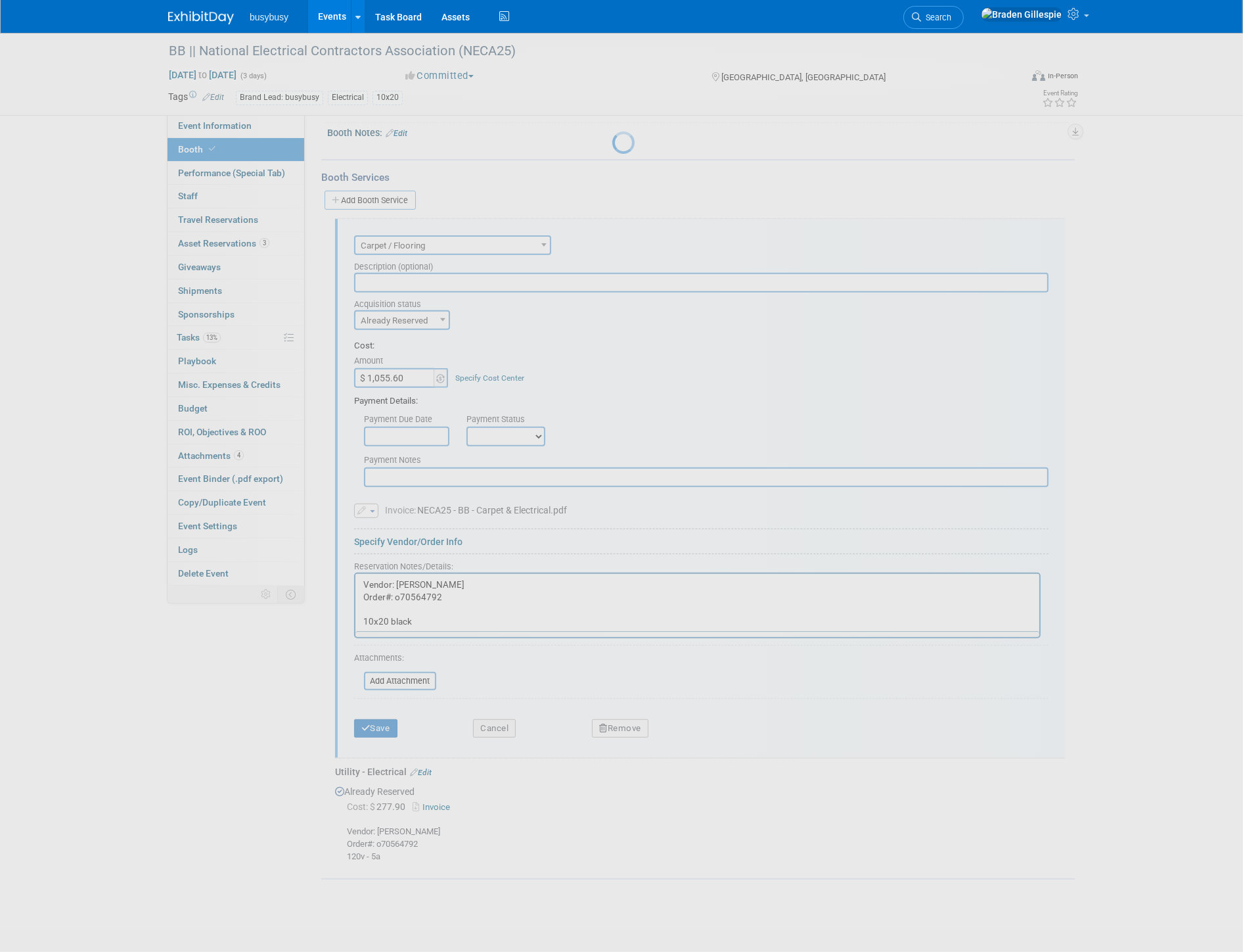
scroll to position [509, 0]
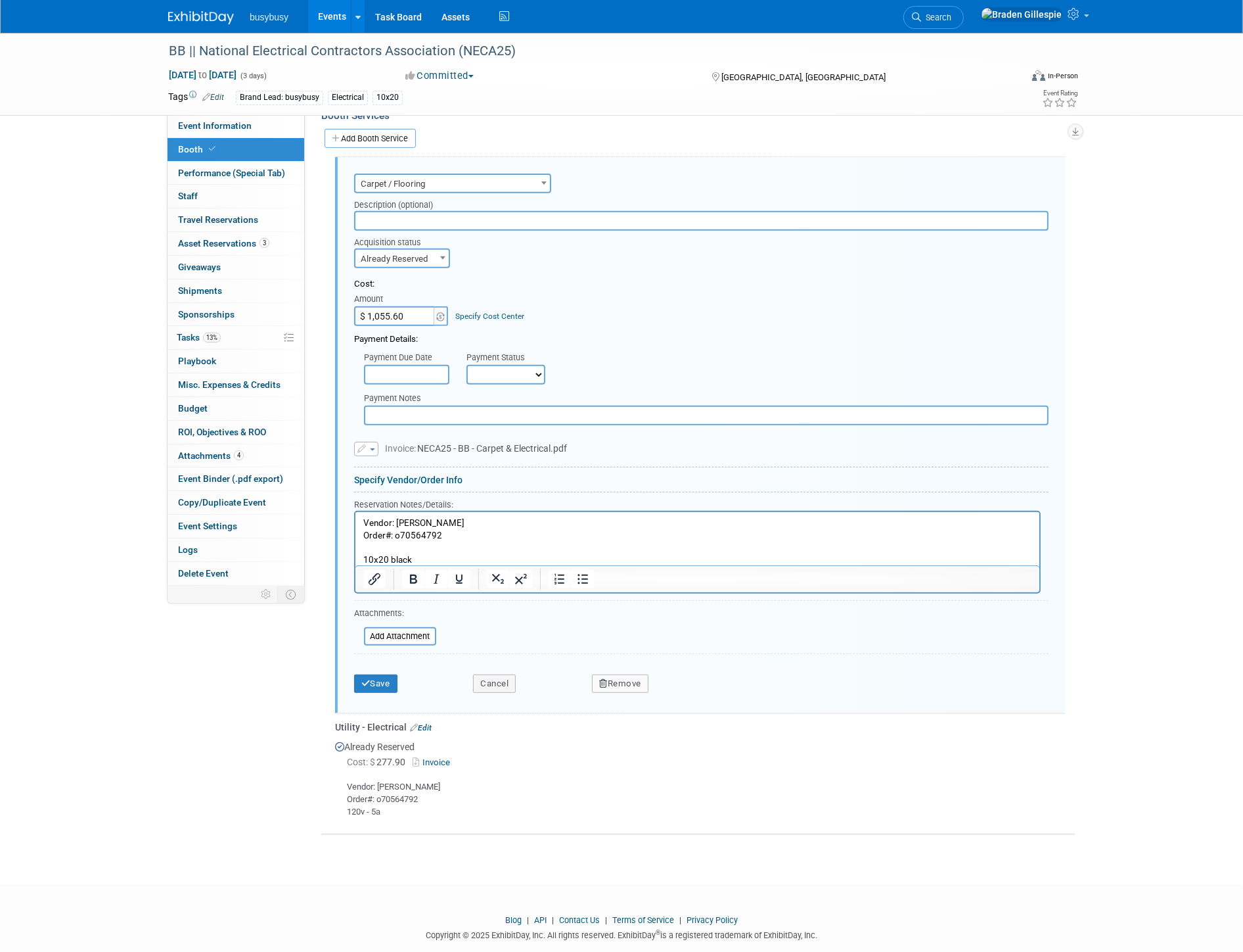
click at [396, 550] on p "Vendor: Freeman Order#: o70564792 10x20 black" at bounding box center [697, 541] width 669 height 49
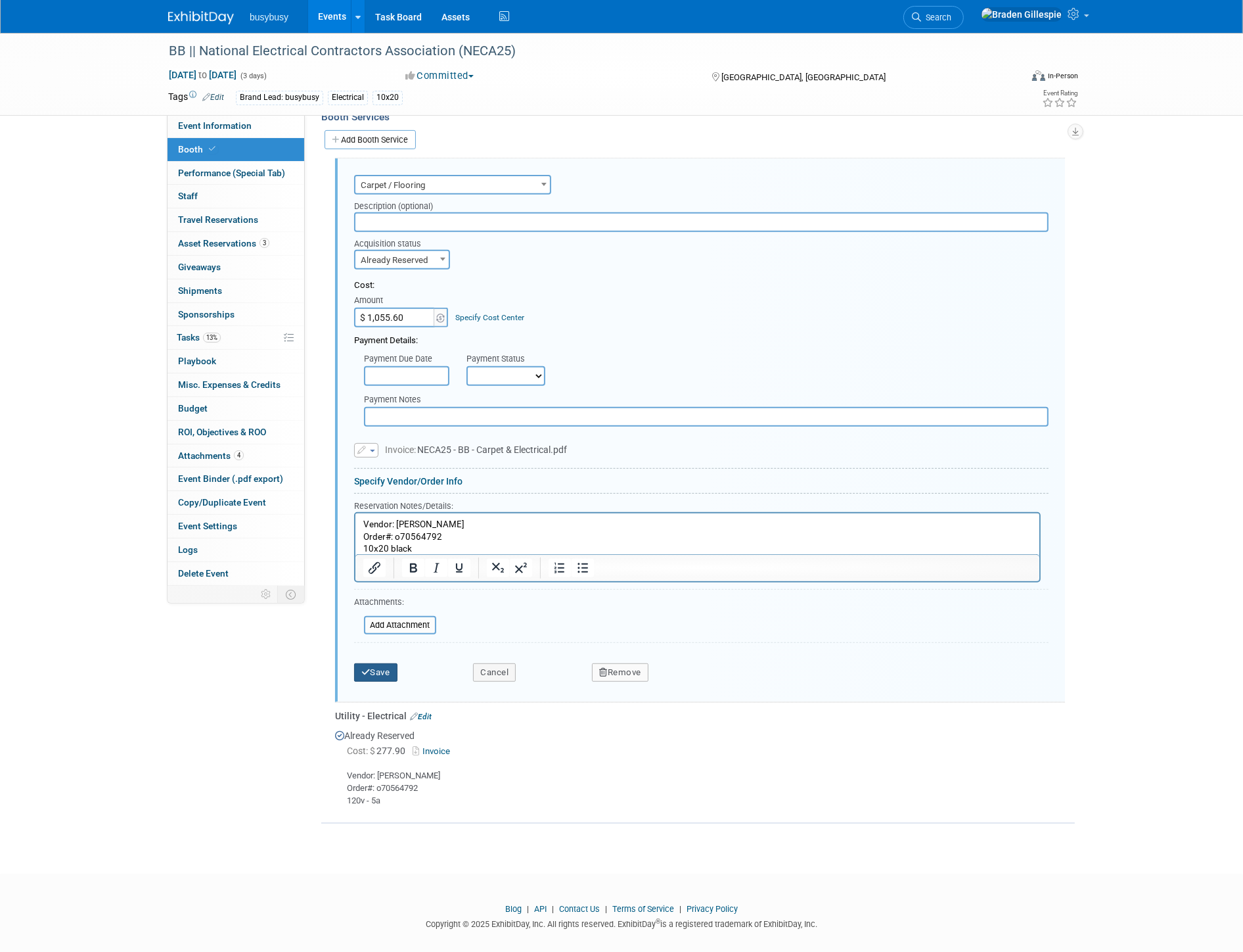
click at [388, 663] on button "Save" at bounding box center [375, 672] width 43 height 19
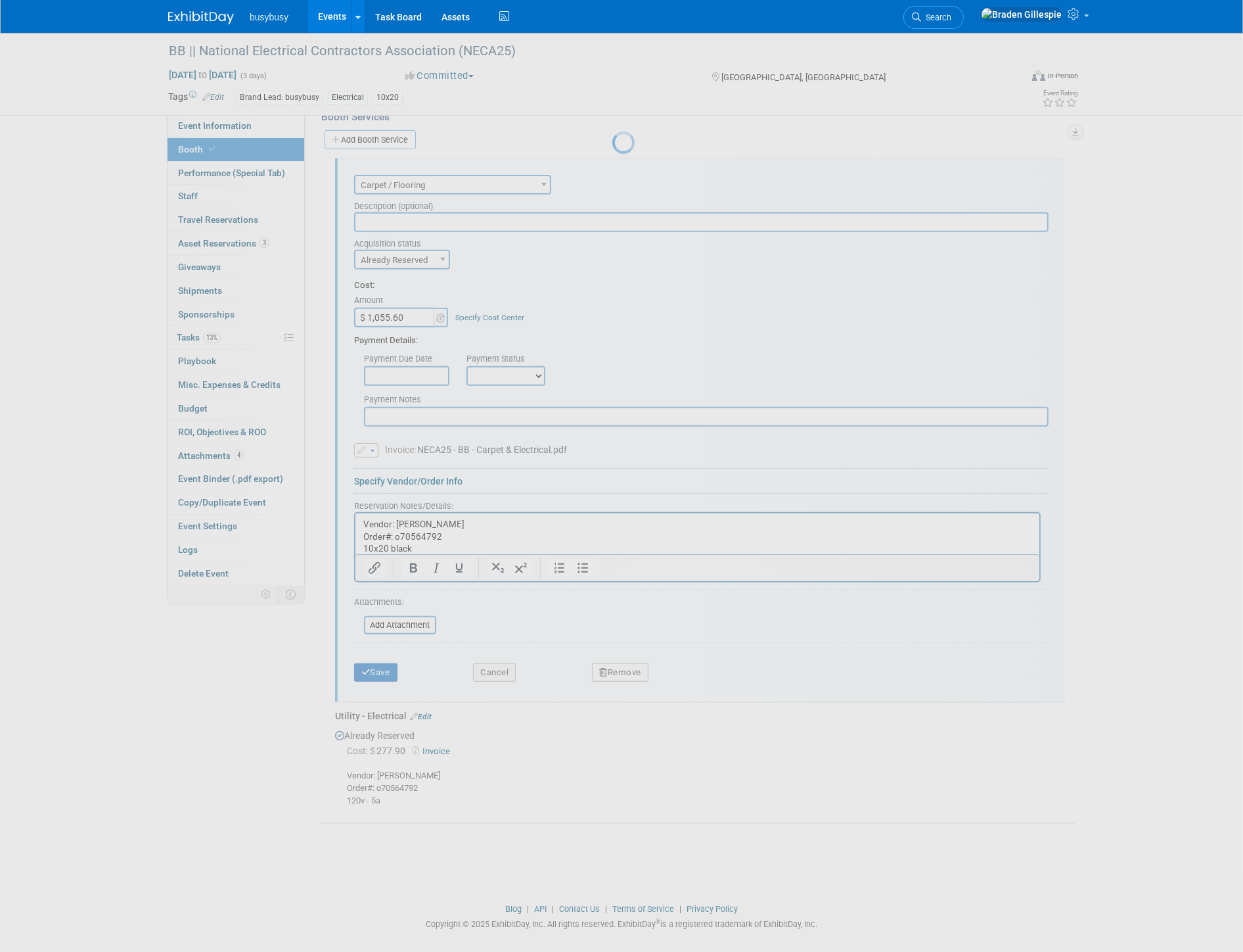
scroll to position [76, 0]
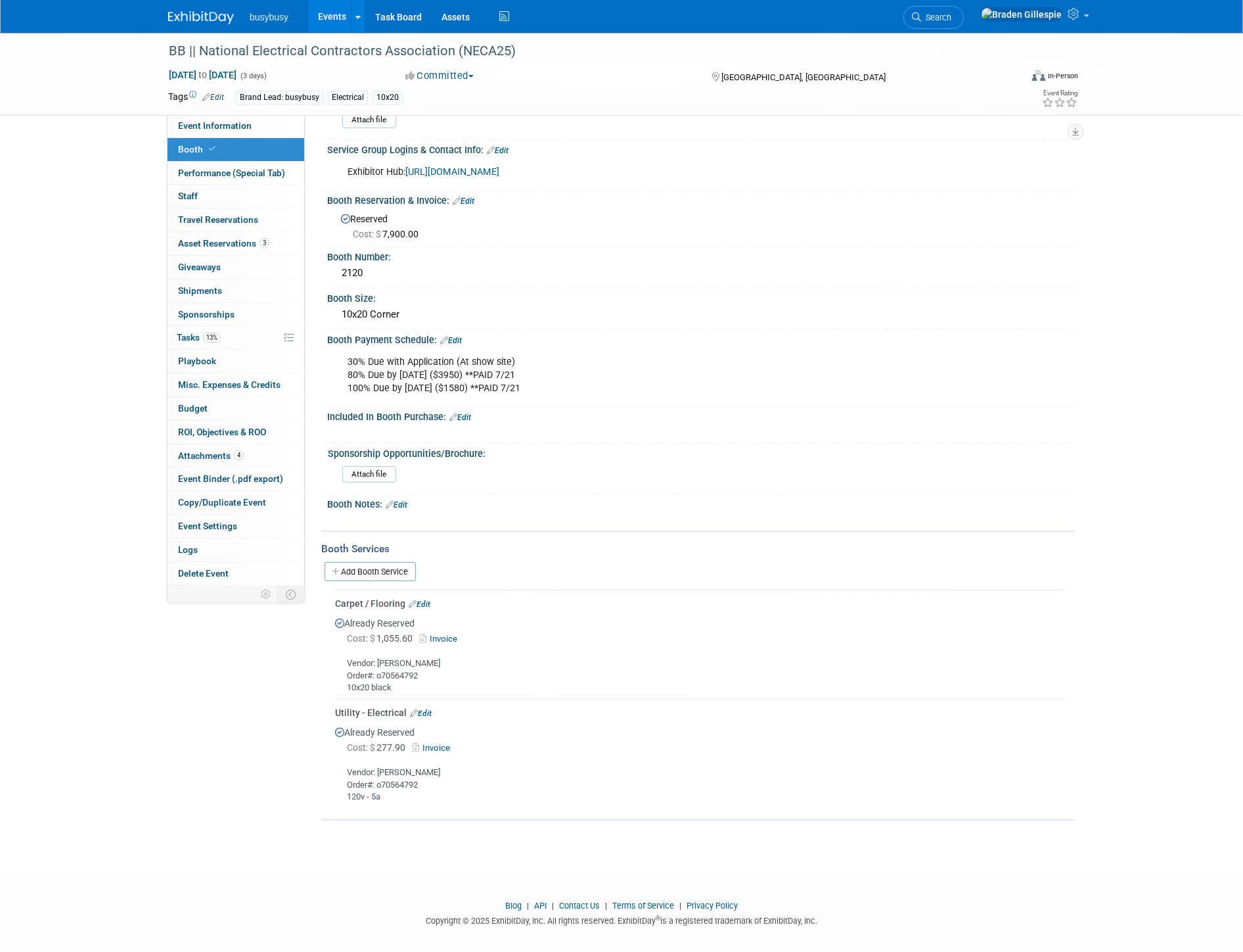
click at [211, 14] on img at bounding box center [201, 17] width 65 height 13
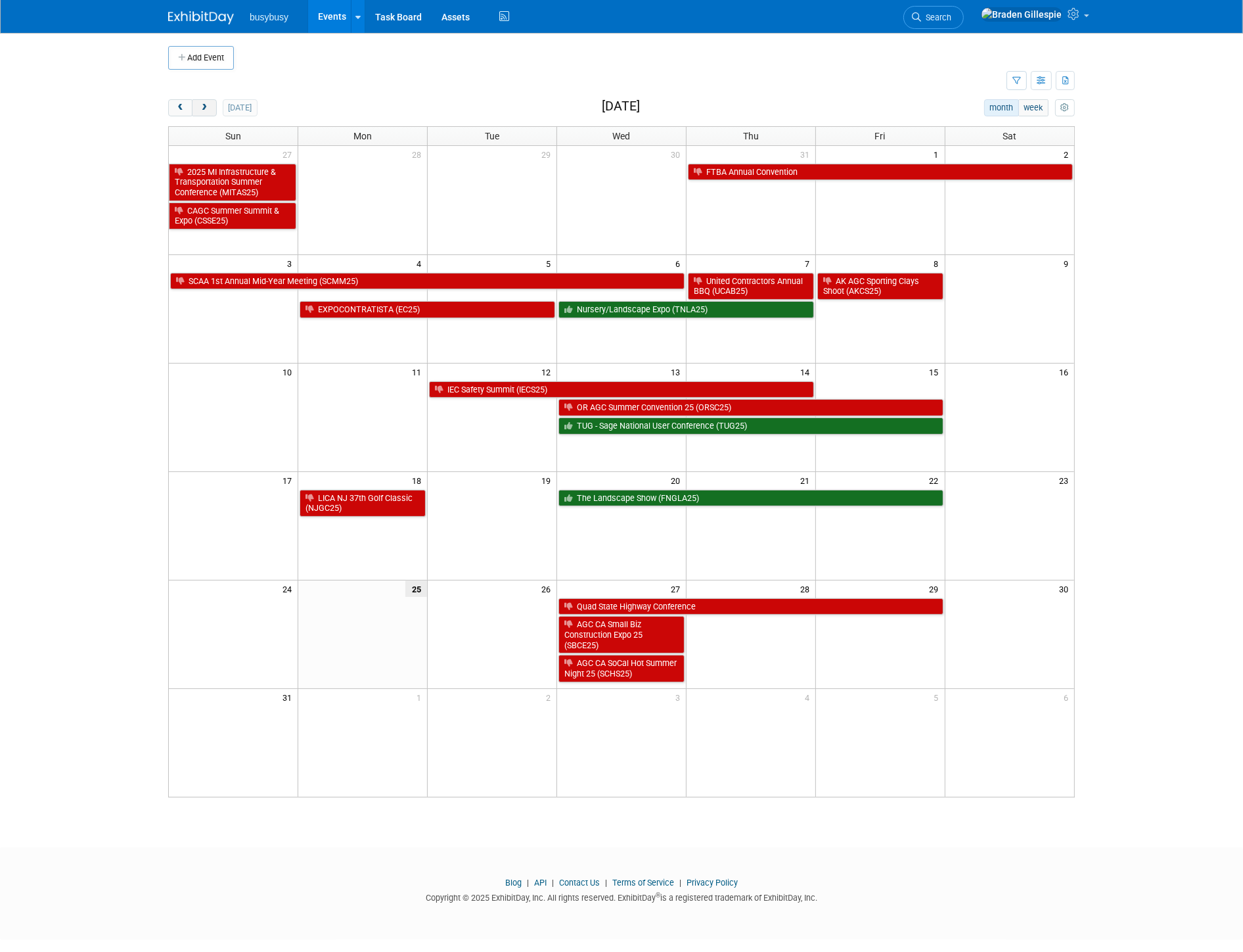
click at [202, 112] on span "next" at bounding box center [203, 108] width 10 height 9
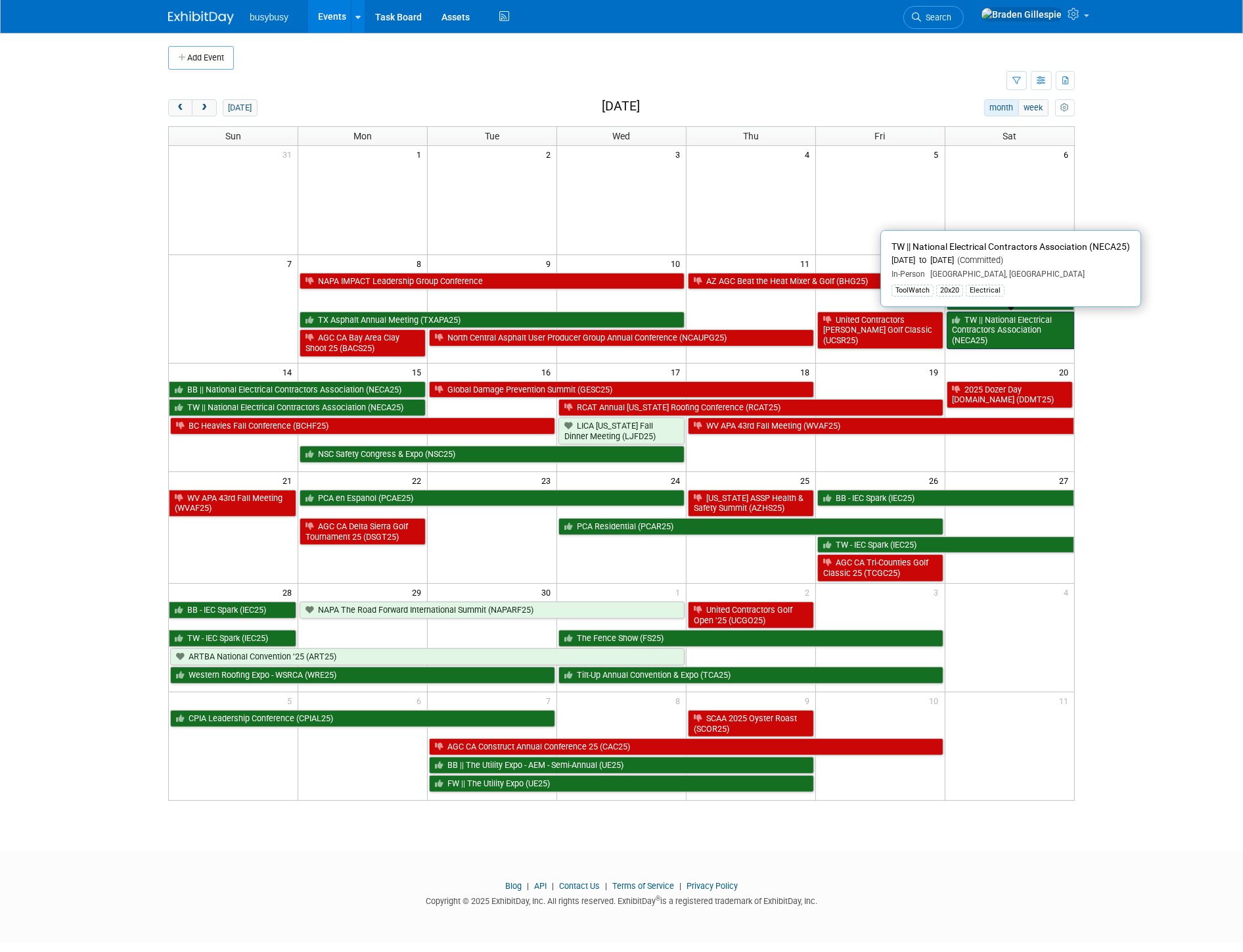
click at [983, 329] on link "TW || National Electrical Contractors Association (NECA25)" at bounding box center [1011, 331] width 127 height 38
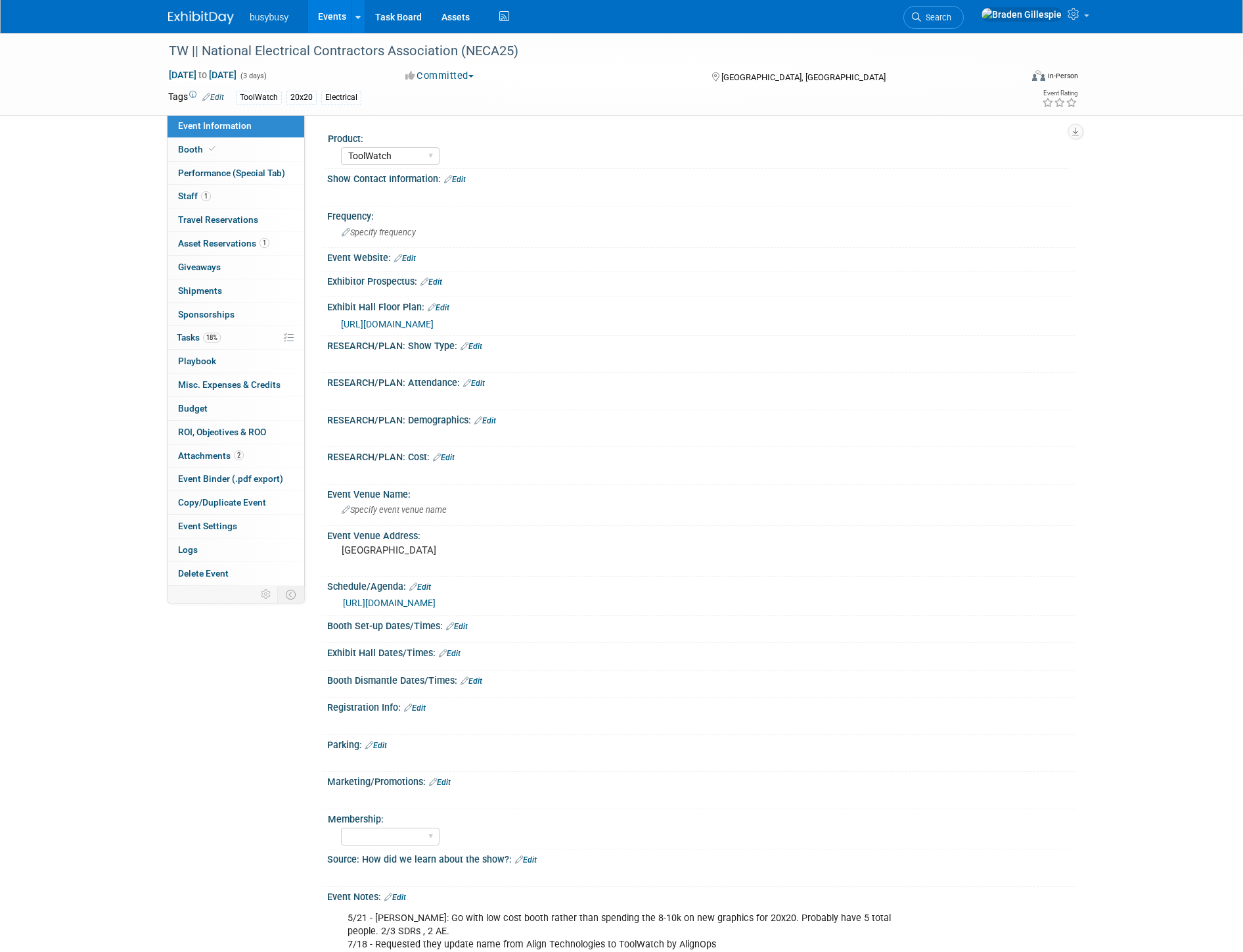
select select "ToolWatch"
click at [246, 240] on span "Asset Reservations 1" at bounding box center [224, 243] width 91 height 11
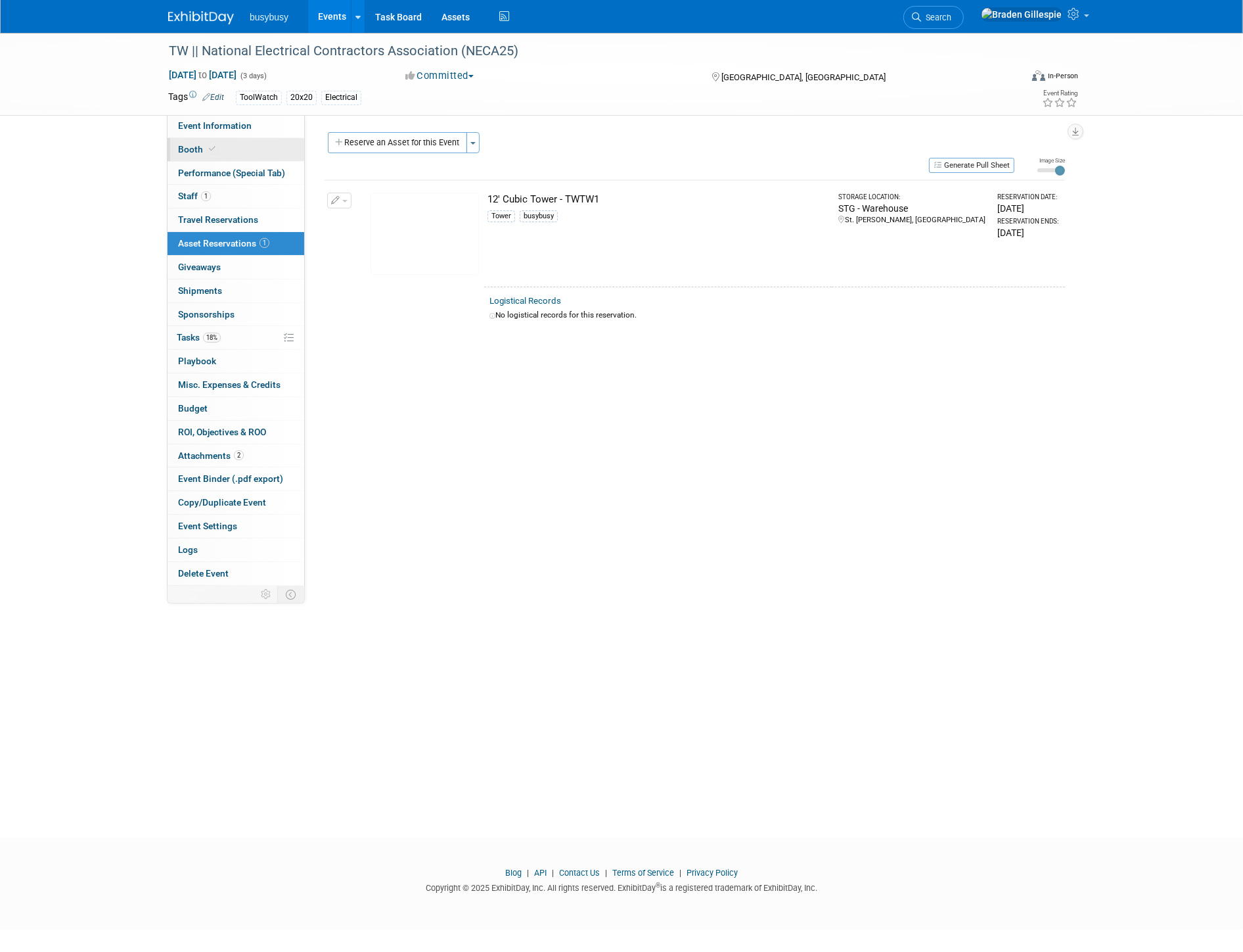
click at [228, 153] on link "Booth" at bounding box center [236, 150] width 137 height 23
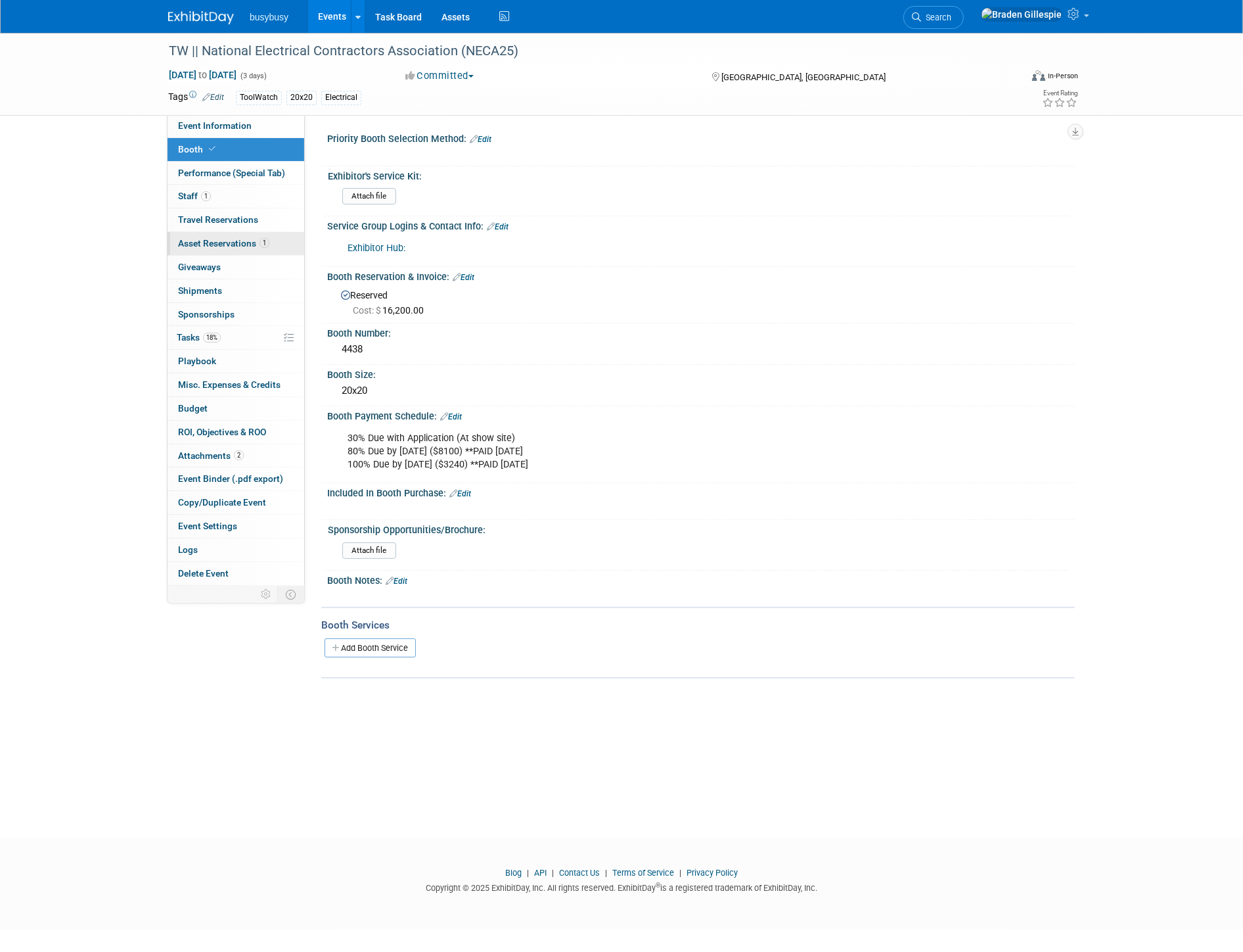
click at [233, 247] on span "Asset Reservations 1" at bounding box center [224, 243] width 91 height 11
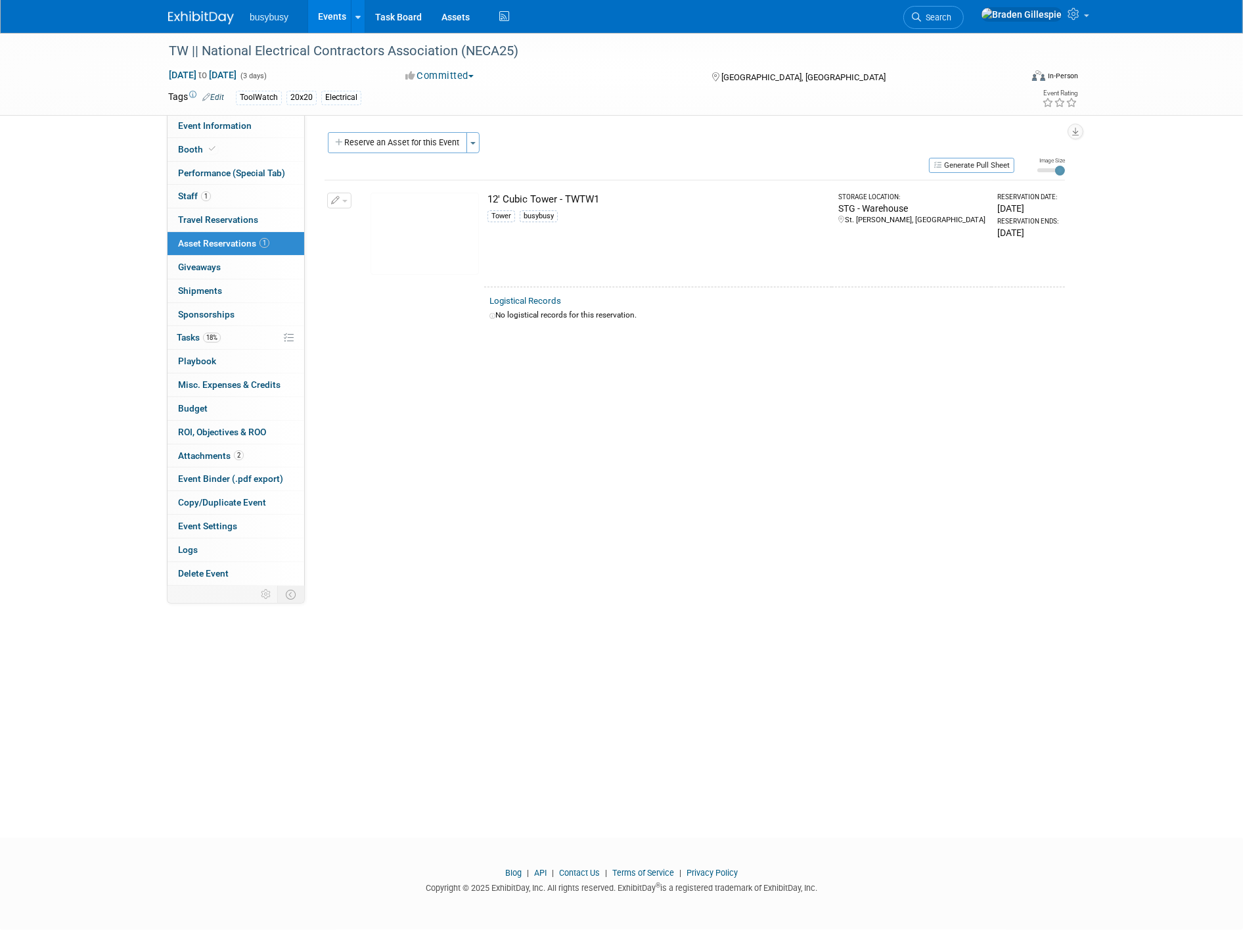
click at [414, 234] on img at bounding box center [425, 234] width 108 height 82
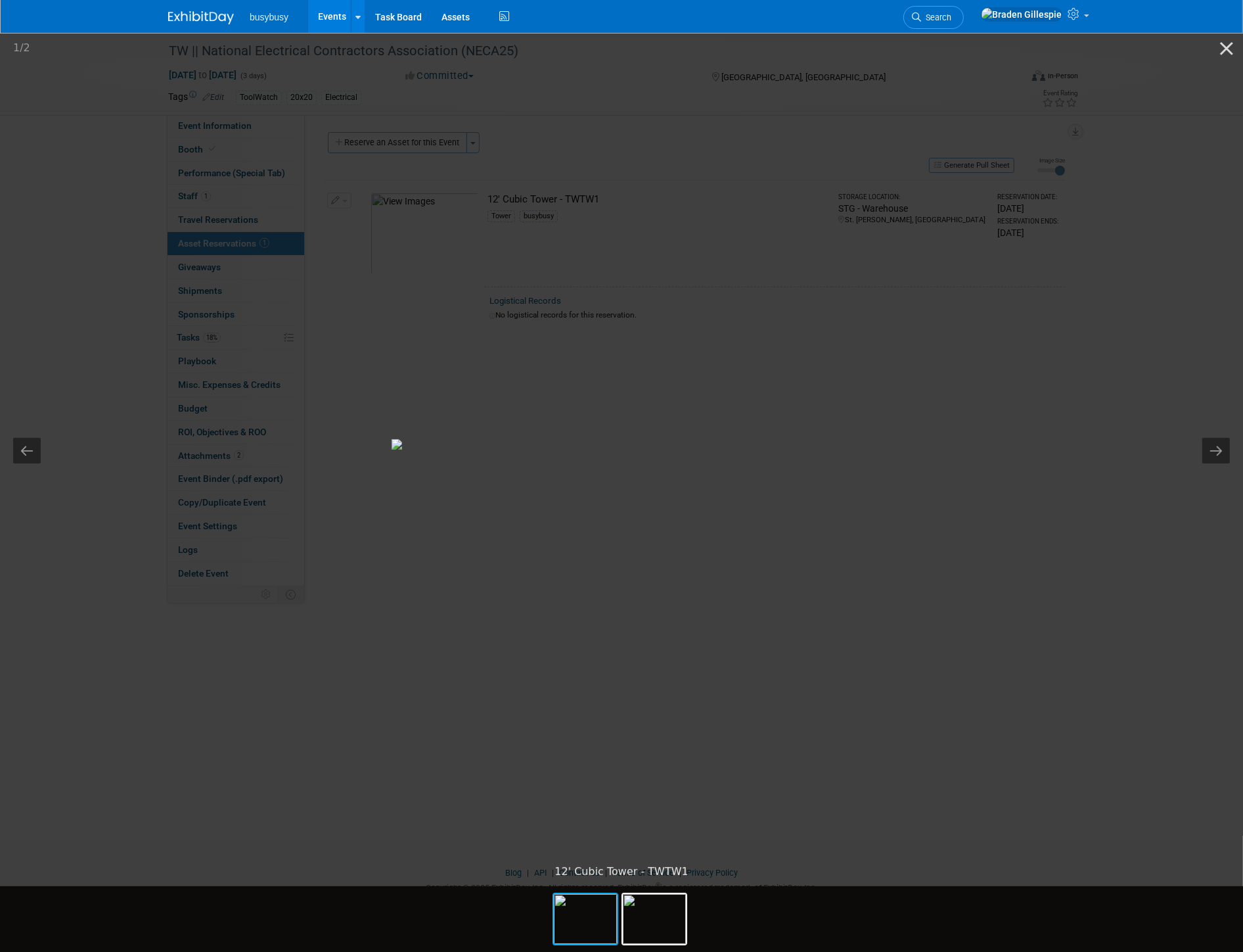
click at [1086, 428] on picture at bounding box center [621, 444] width 1243 height 827
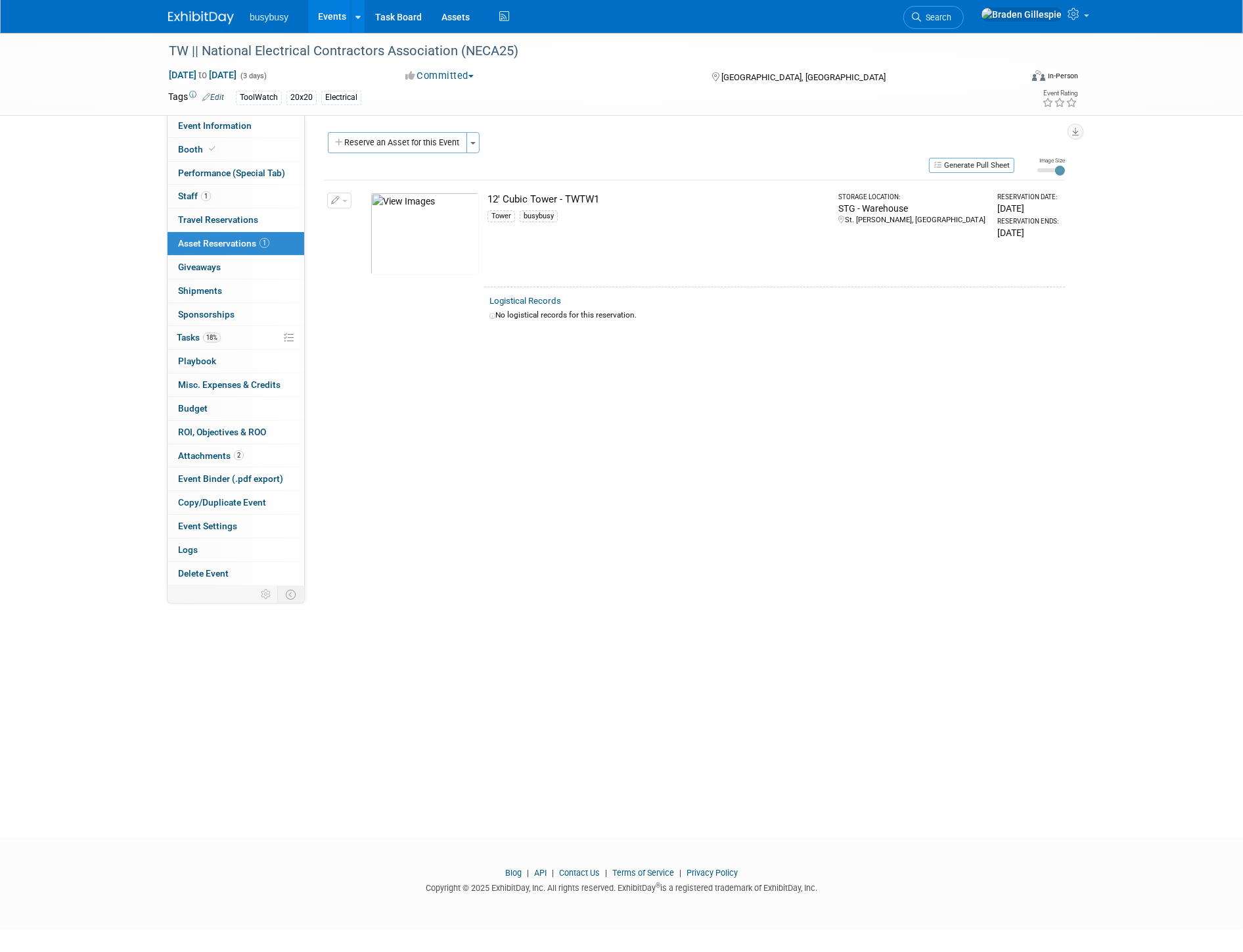
click at [205, 11] on img at bounding box center [201, 17] width 65 height 13
